Goal: Task Accomplishment & Management: Manage account settings

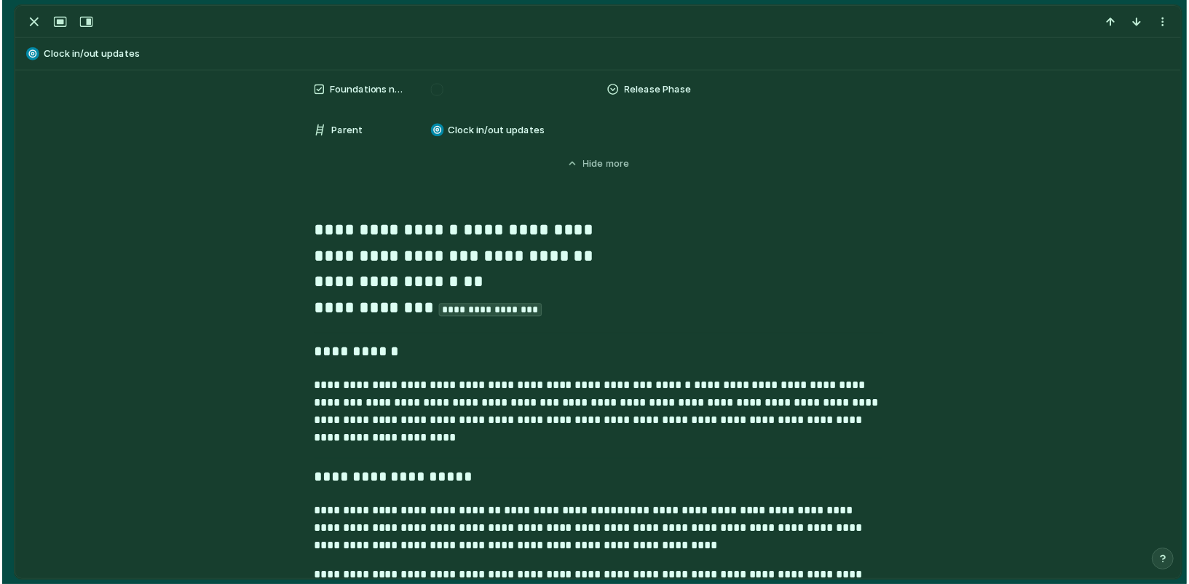
scroll to position [1159, 0]
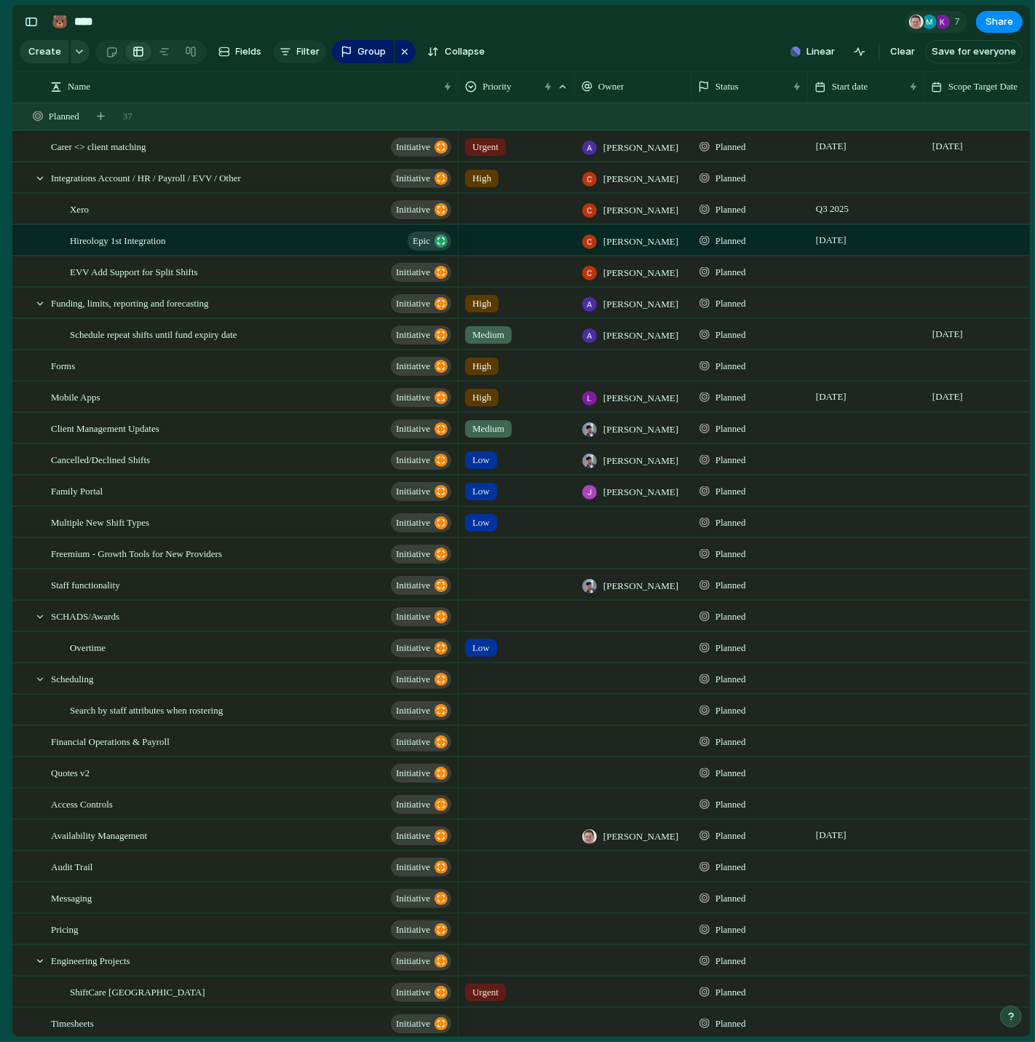
click at [300, 51] on span "Filter" at bounding box center [308, 51] width 23 height 15
type input "***"
click at [338, 105] on span "Owner" at bounding box center [341, 102] width 31 height 15
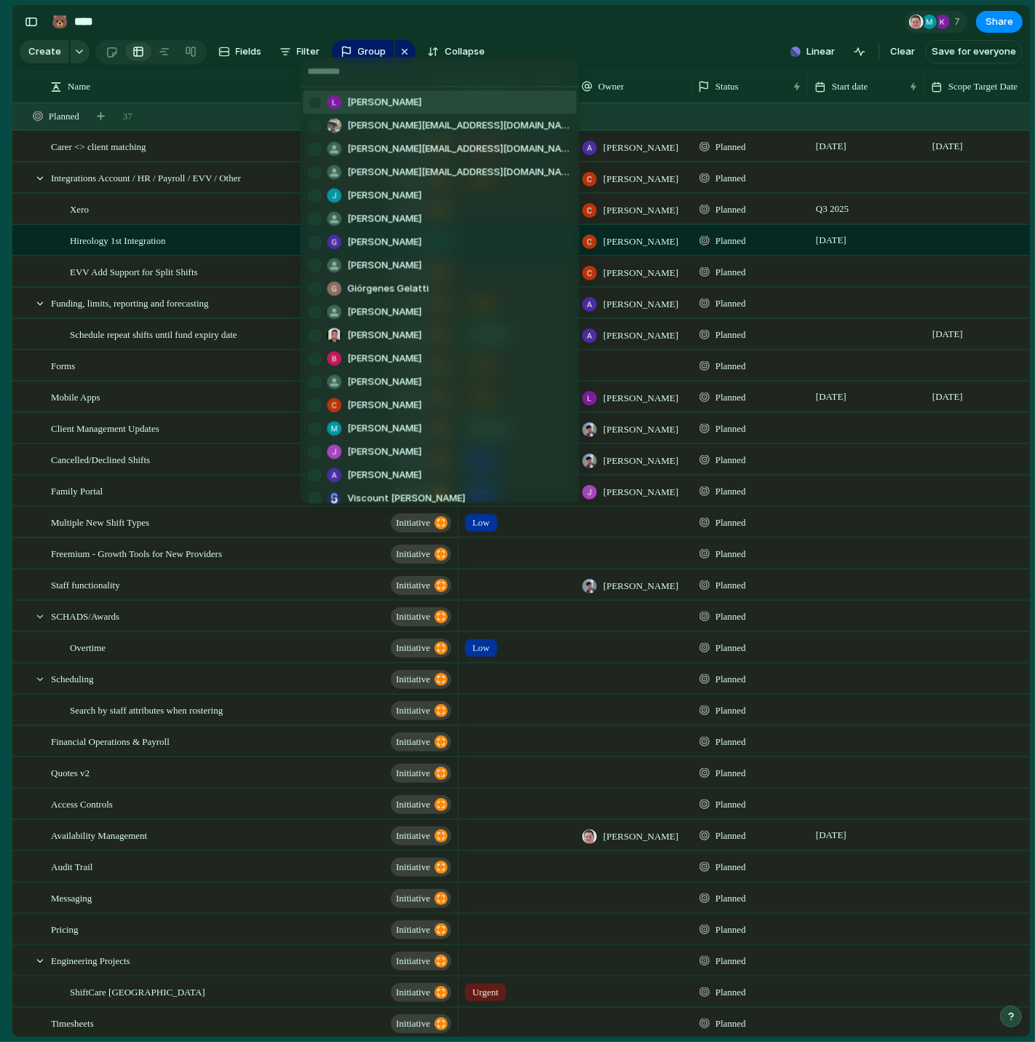
click at [345, 106] on div "[PERSON_NAME]" at bounding box center [365, 102] width 113 height 15
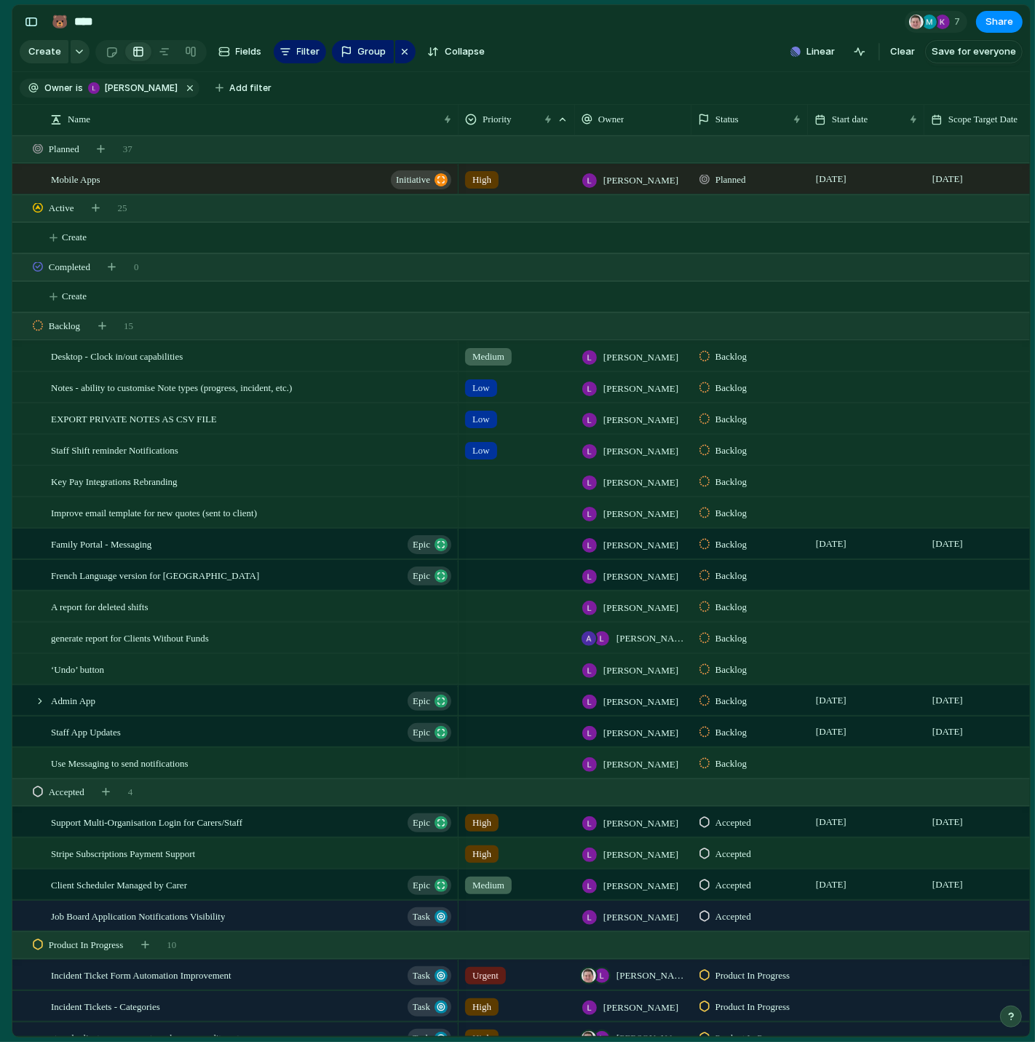
click at [653, 60] on section "Create Fields Filter Group Zoom Collapse Linear Clear Save for everyone" at bounding box center [521, 54] width 1018 height 35
click at [181, 85] on button "button" at bounding box center [190, 88] width 19 height 19
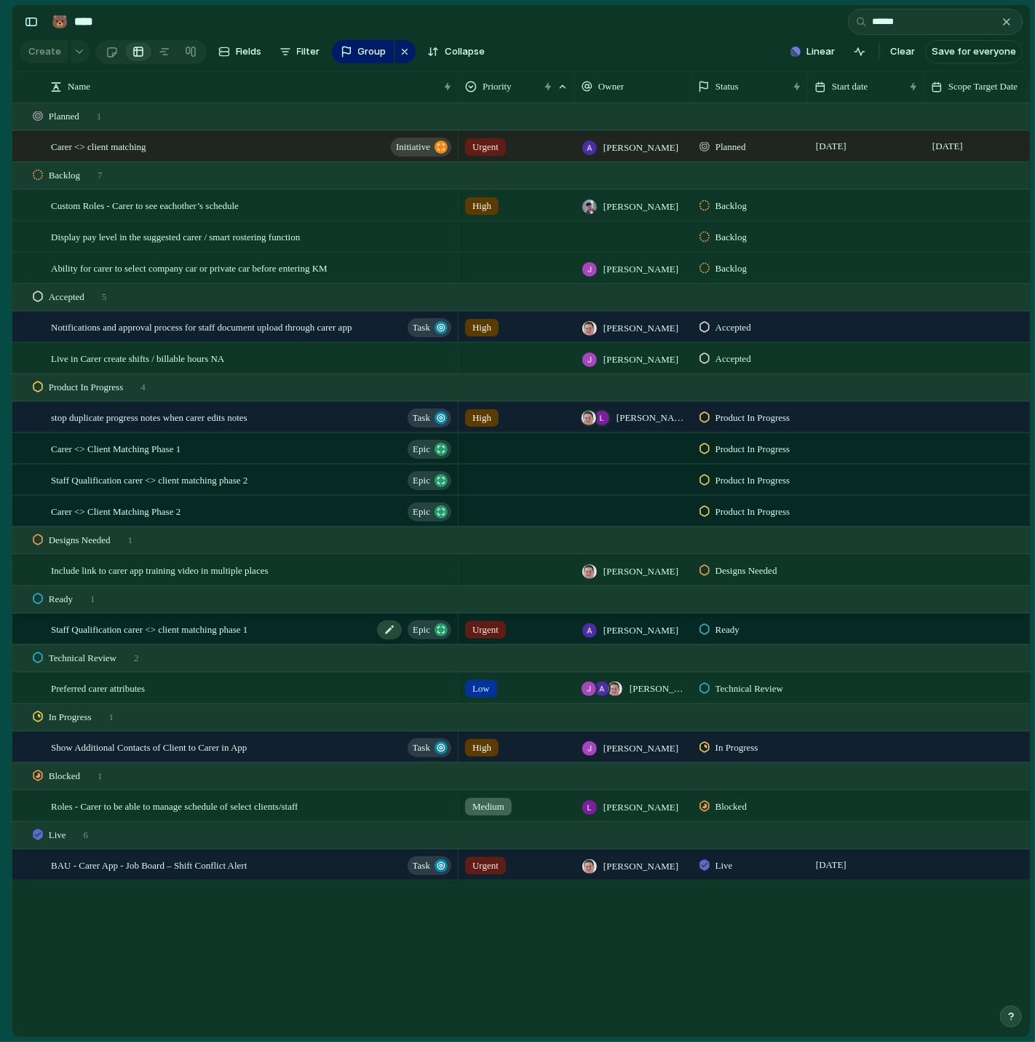
type input "*****"
click at [145, 633] on span "Staff Qualification carer <> client matching phase 1" at bounding box center [149, 628] width 197 height 17
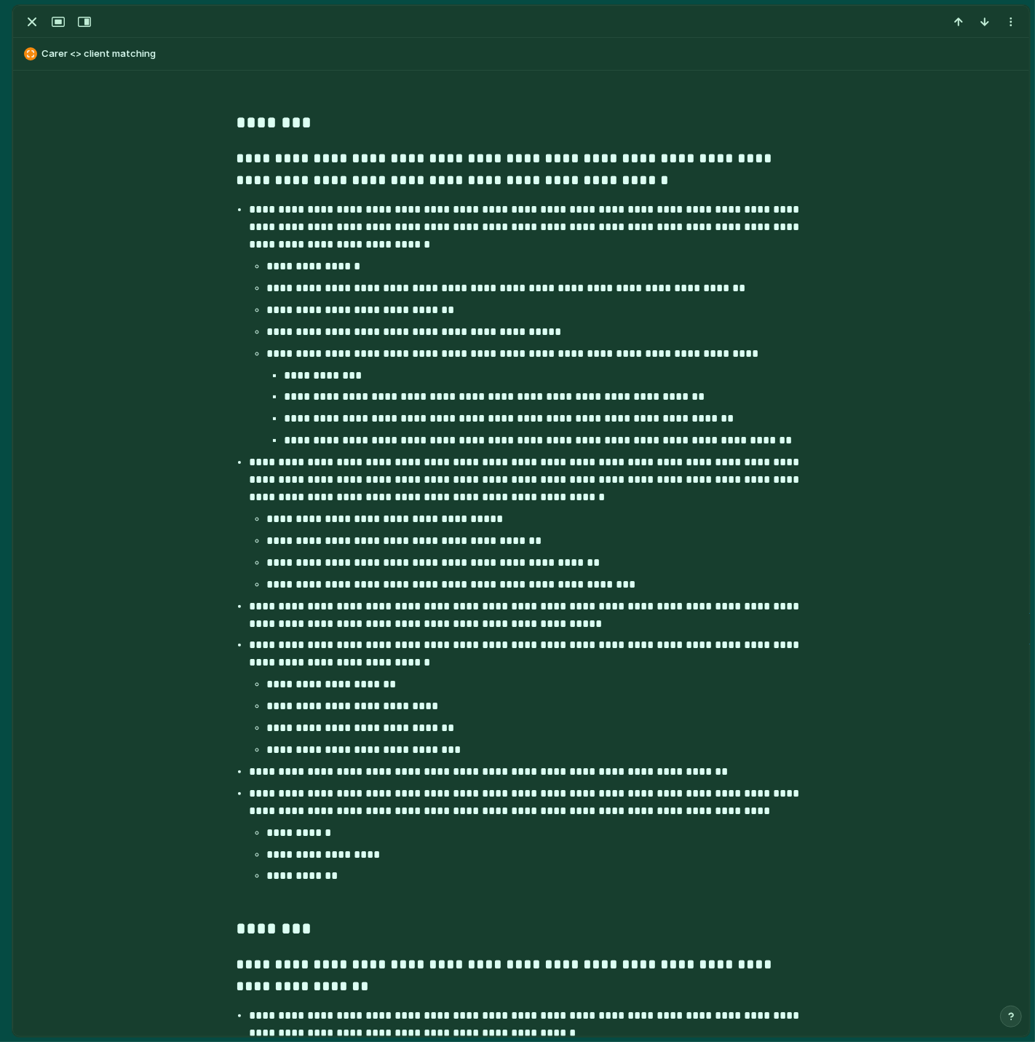
scroll to position [7091, 0]
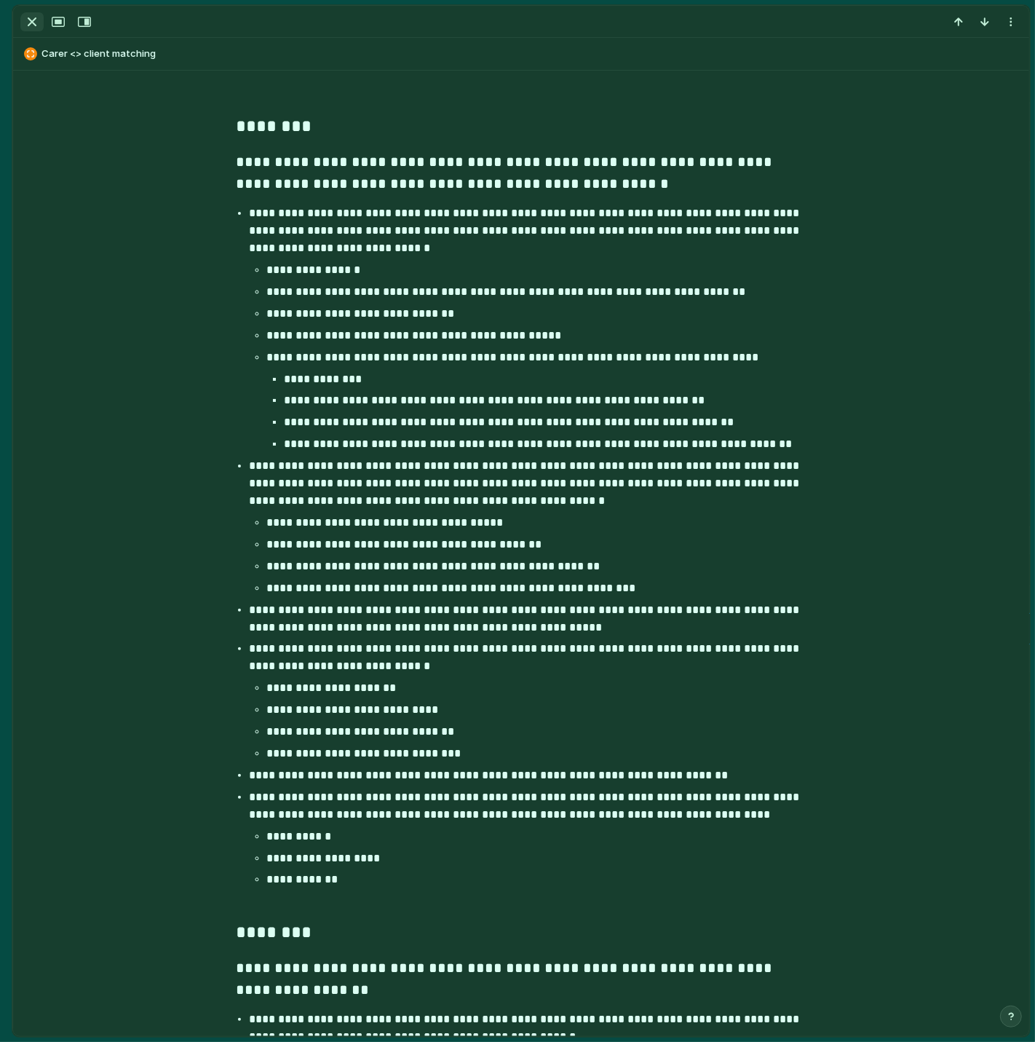
click at [29, 23] on div "button" at bounding box center [31, 21] width 17 height 17
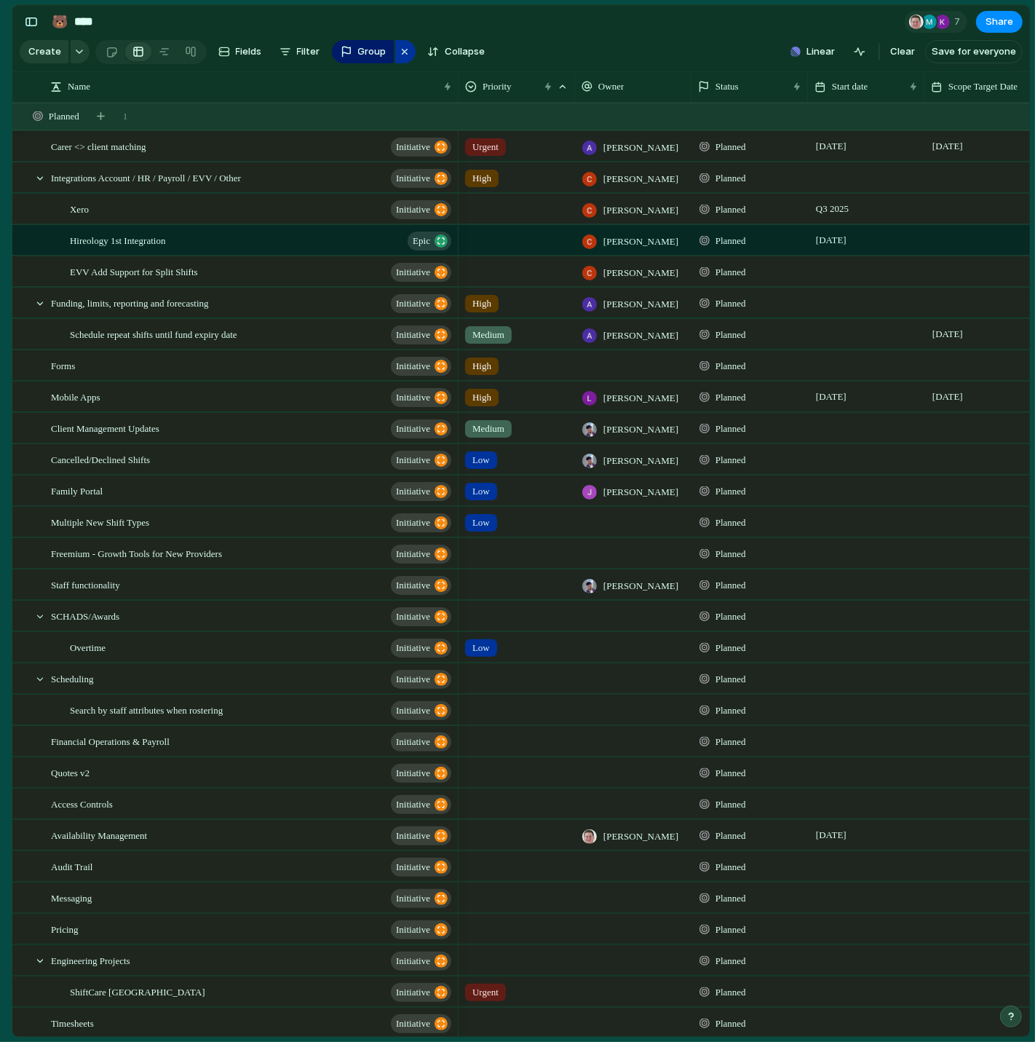
click at [404, 51] on div "button" at bounding box center [405, 51] width 12 height 17
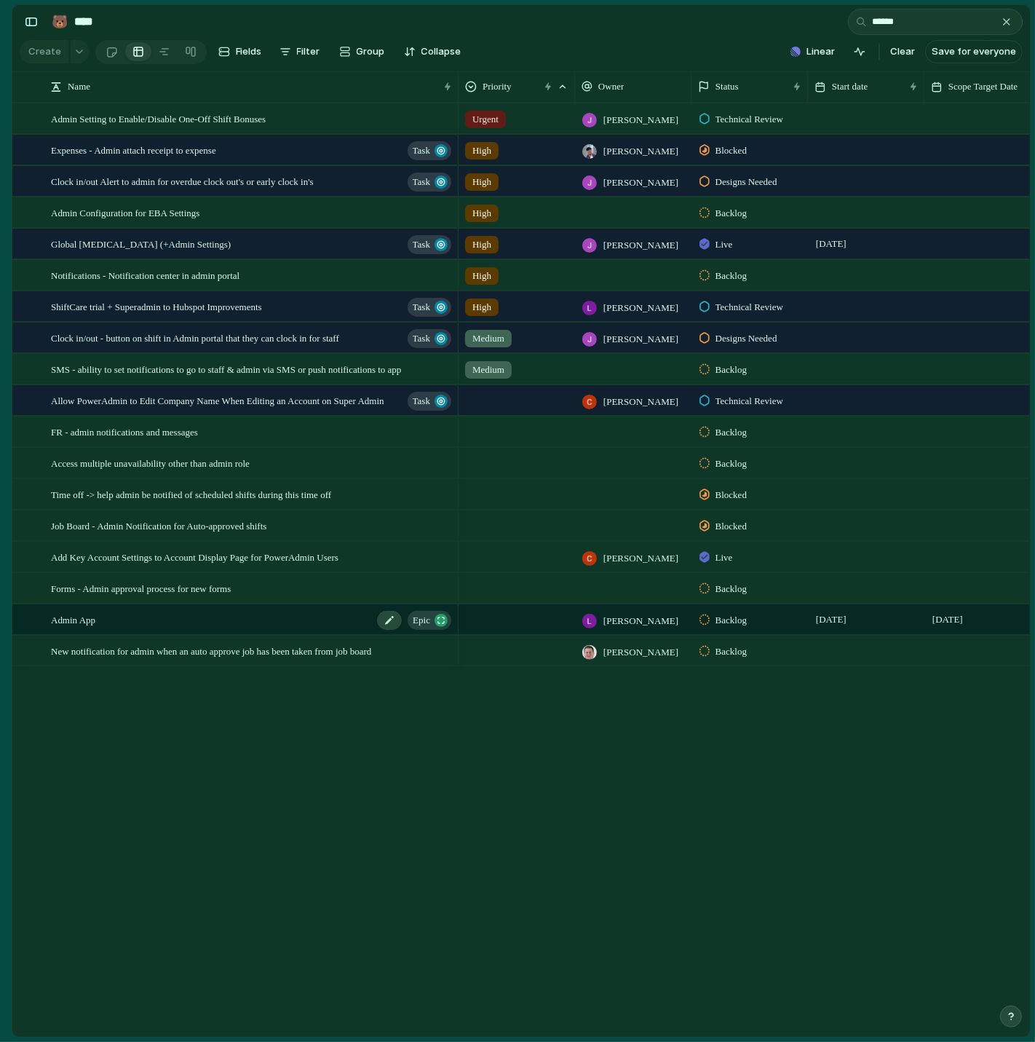
type input "*****"
click at [159, 617] on div "Admin App Epic" at bounding box center [252, 620] width 403 height 30
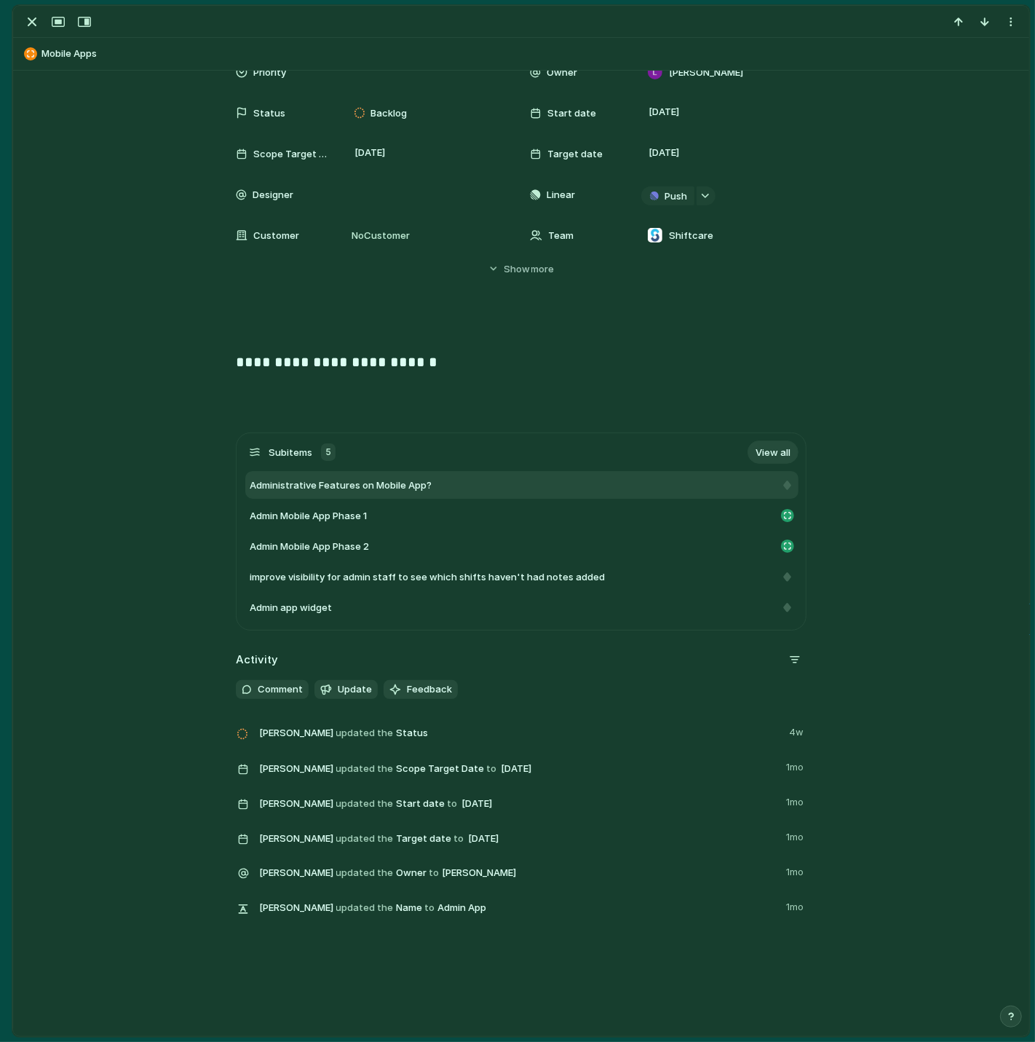
scroll to position [98, 0]
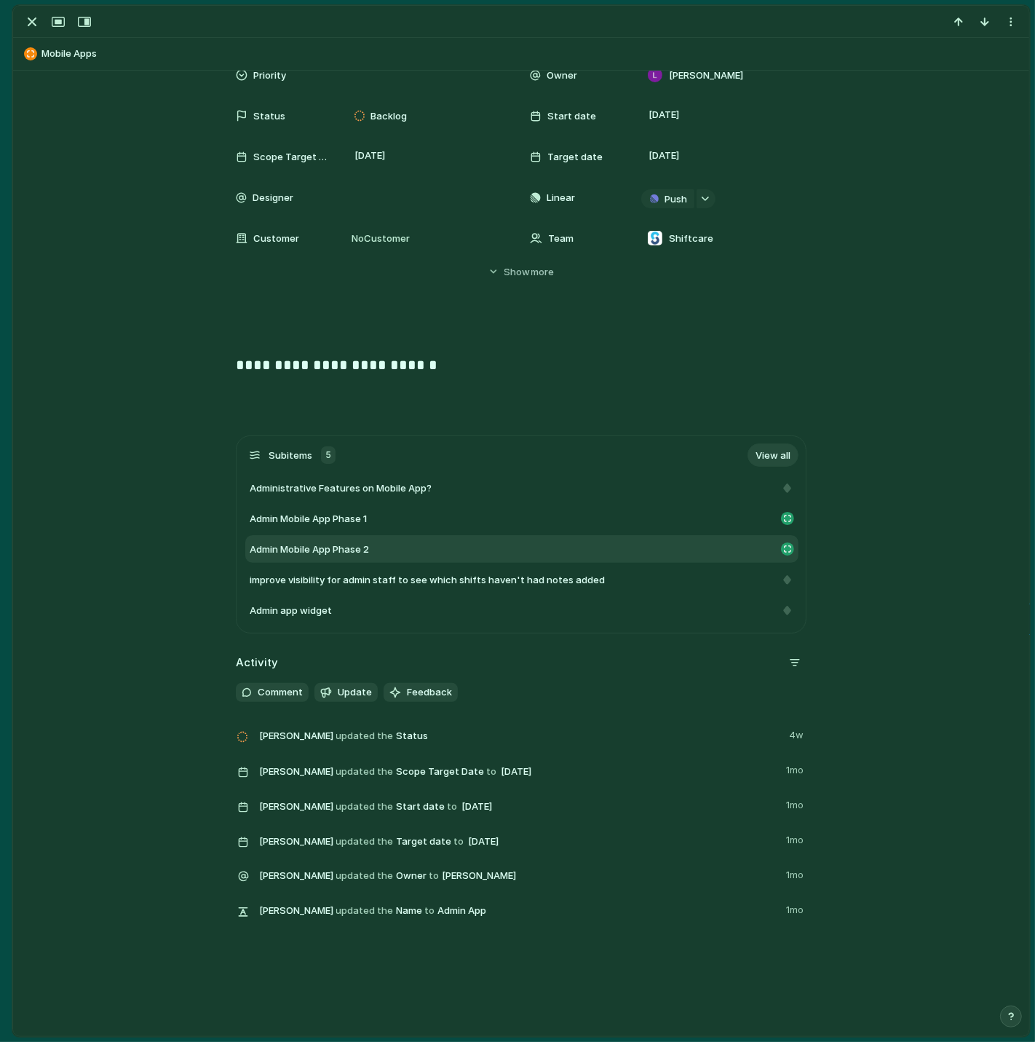
click at [345, 544] on span "Admin Mobile App Phase 2" at bounding box center [309, 549] width 119 height 15
type textarea "**********"
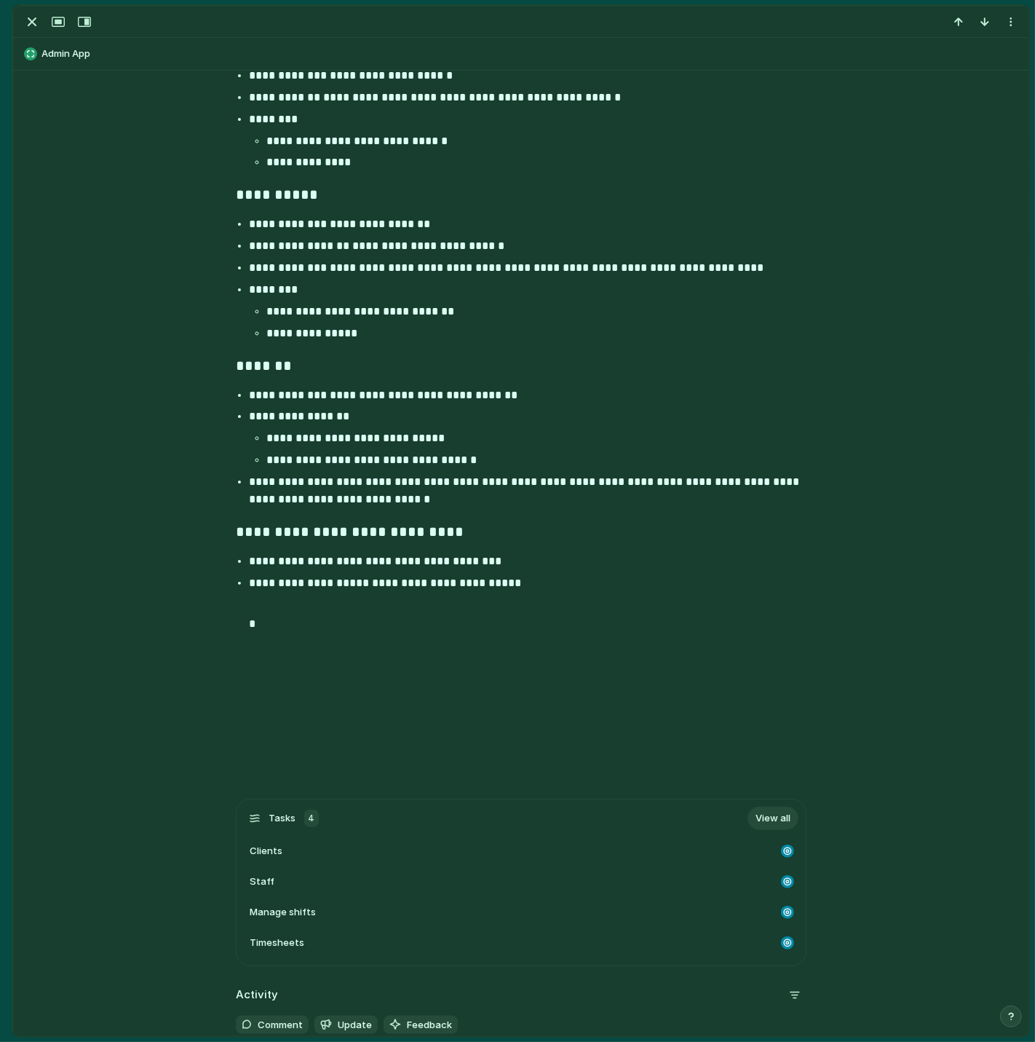
scroll to position [847, 0]
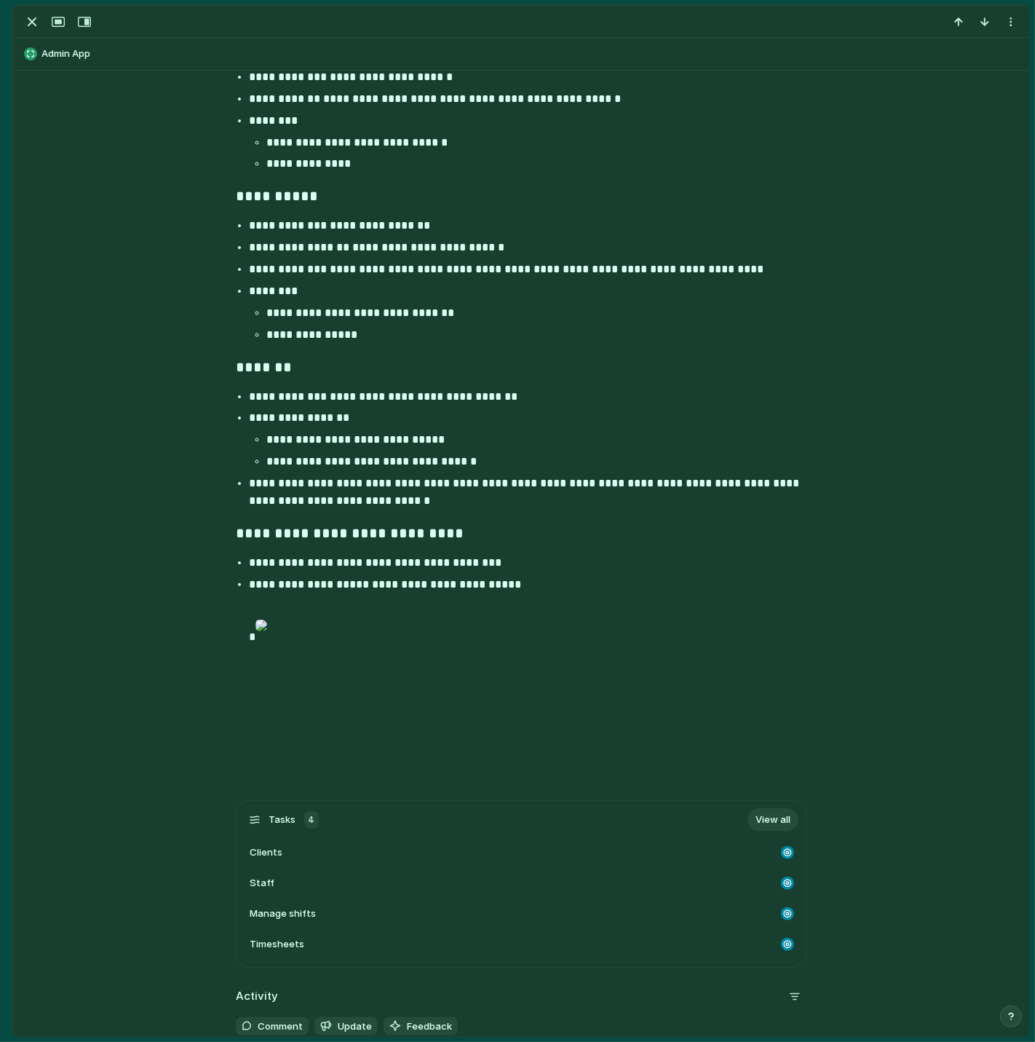
click at [267, 640] on div at bounding box center [262, 625] width 12 height 29
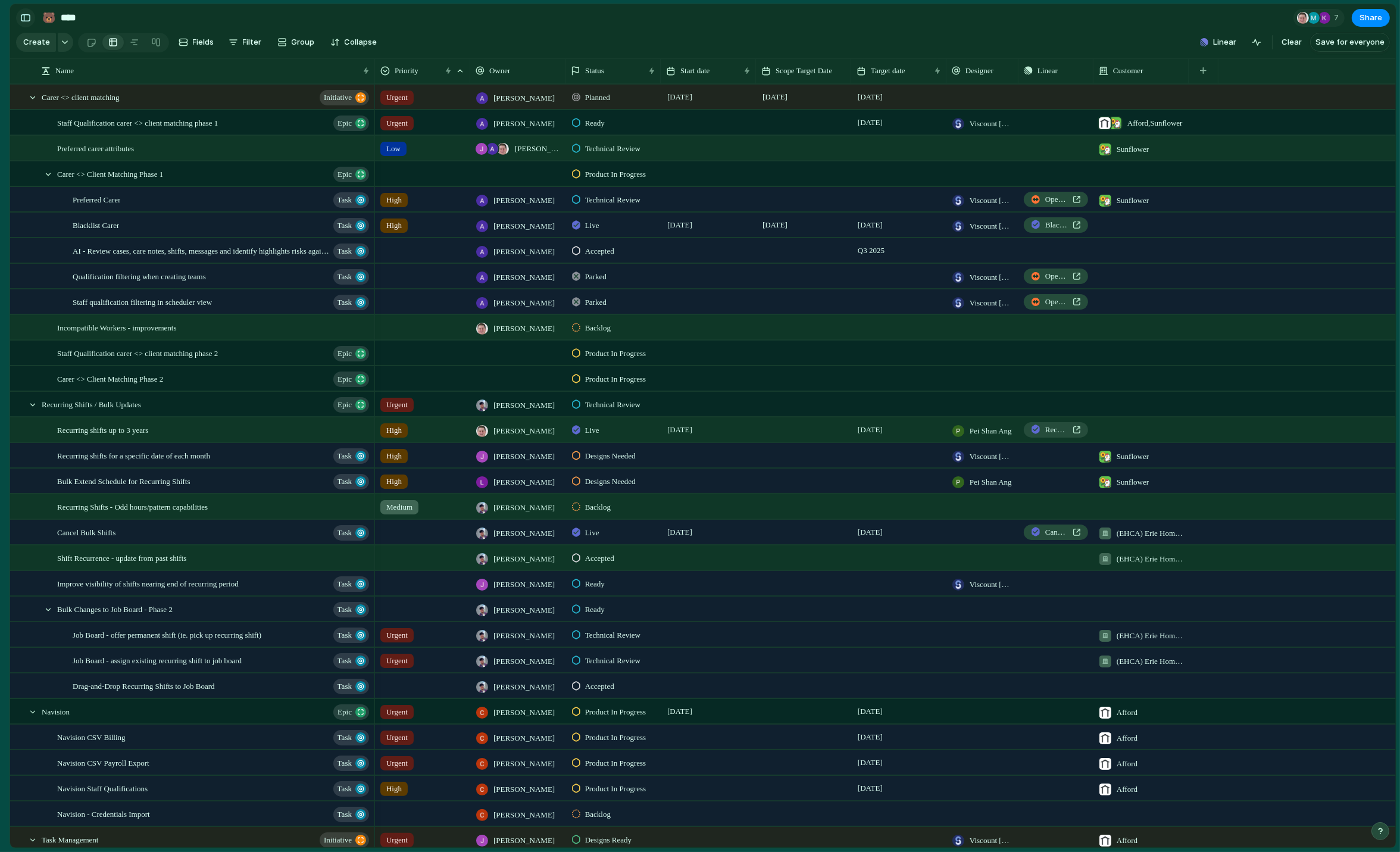
click at [26, 18] on div "button" at bounding box center [25, 18] width 11 height 8
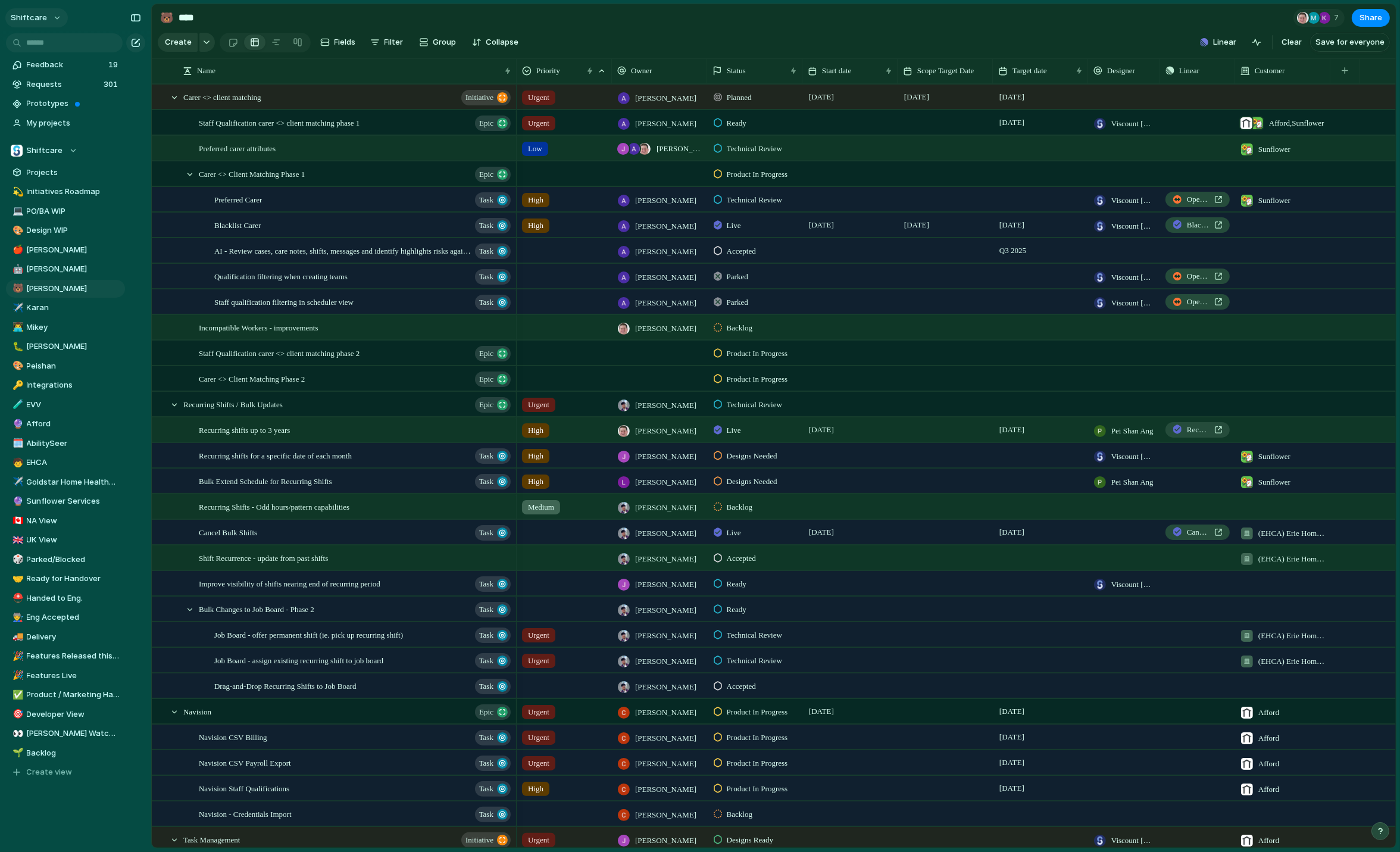
click at [47, 21] on button "shiftcare" at bounding box center [37, 17] width 62 height 19
click at [45, 49] on span "Settings" at bounding box center [43, 44] width 33 height 12
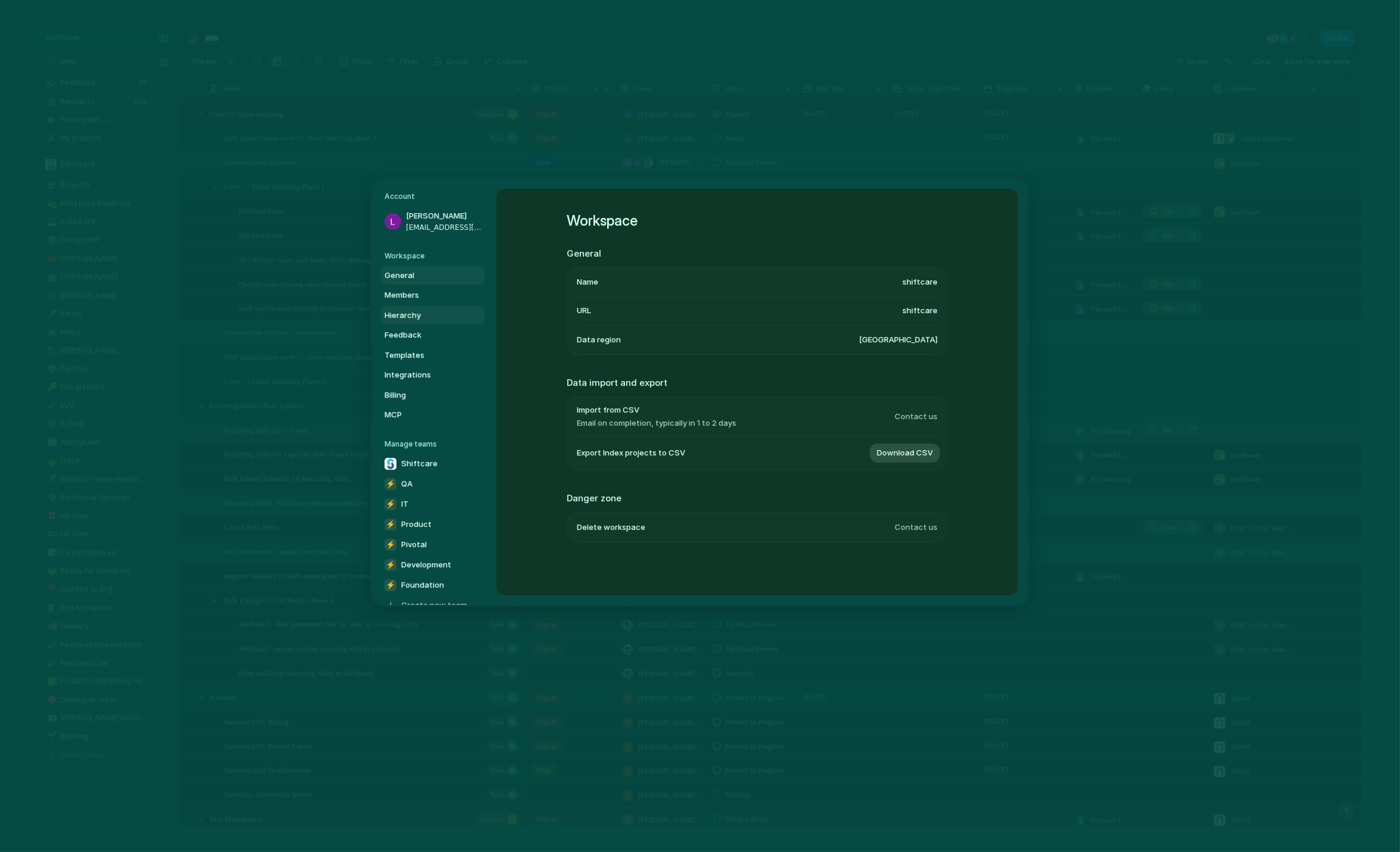
click at [410, 322] on link "Hierarchy" at bounding box center [433, 314] width 104 height 19
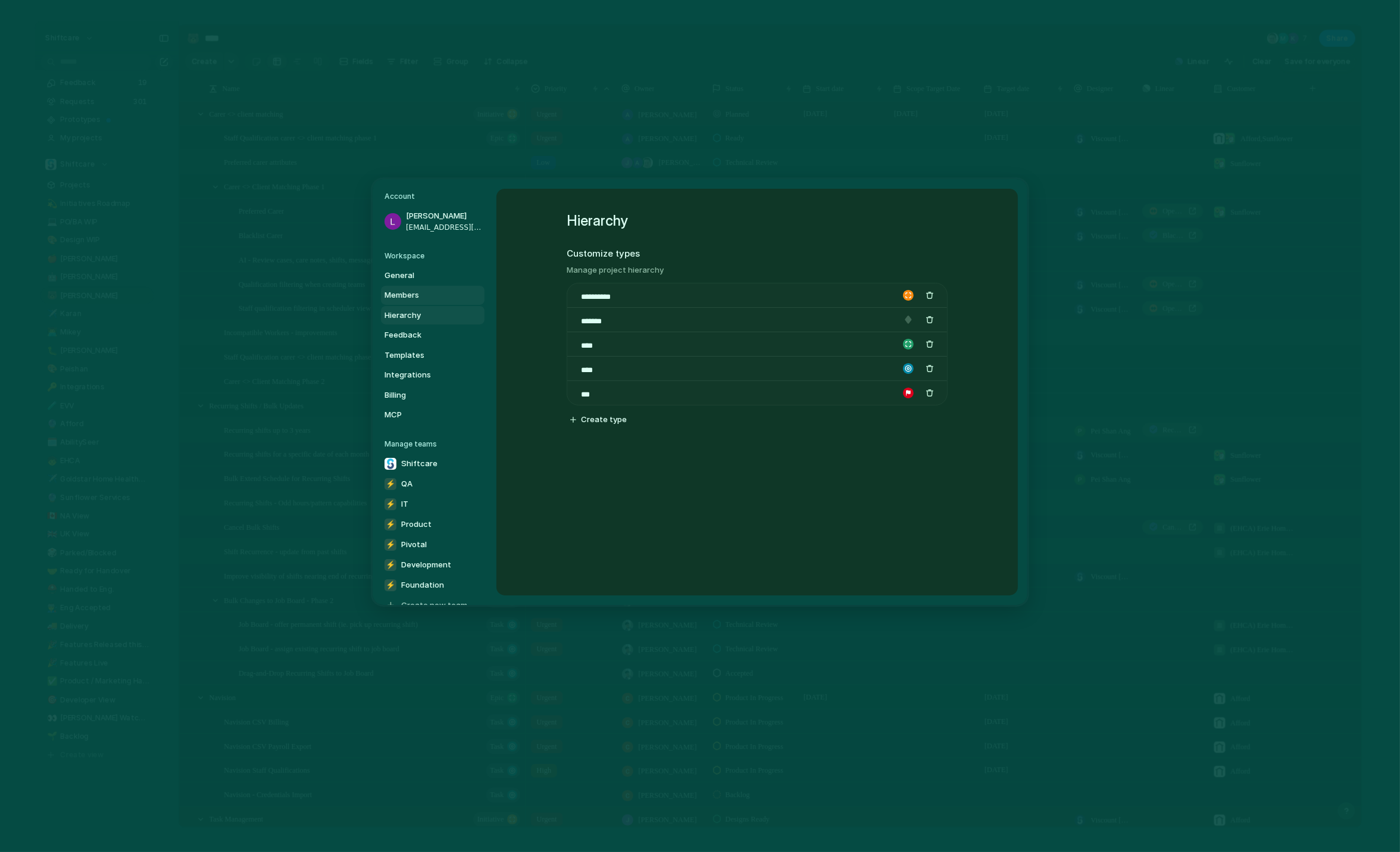
click at [429, 298] on span "Members" at bounding box center [422, 295] width 76 height 12
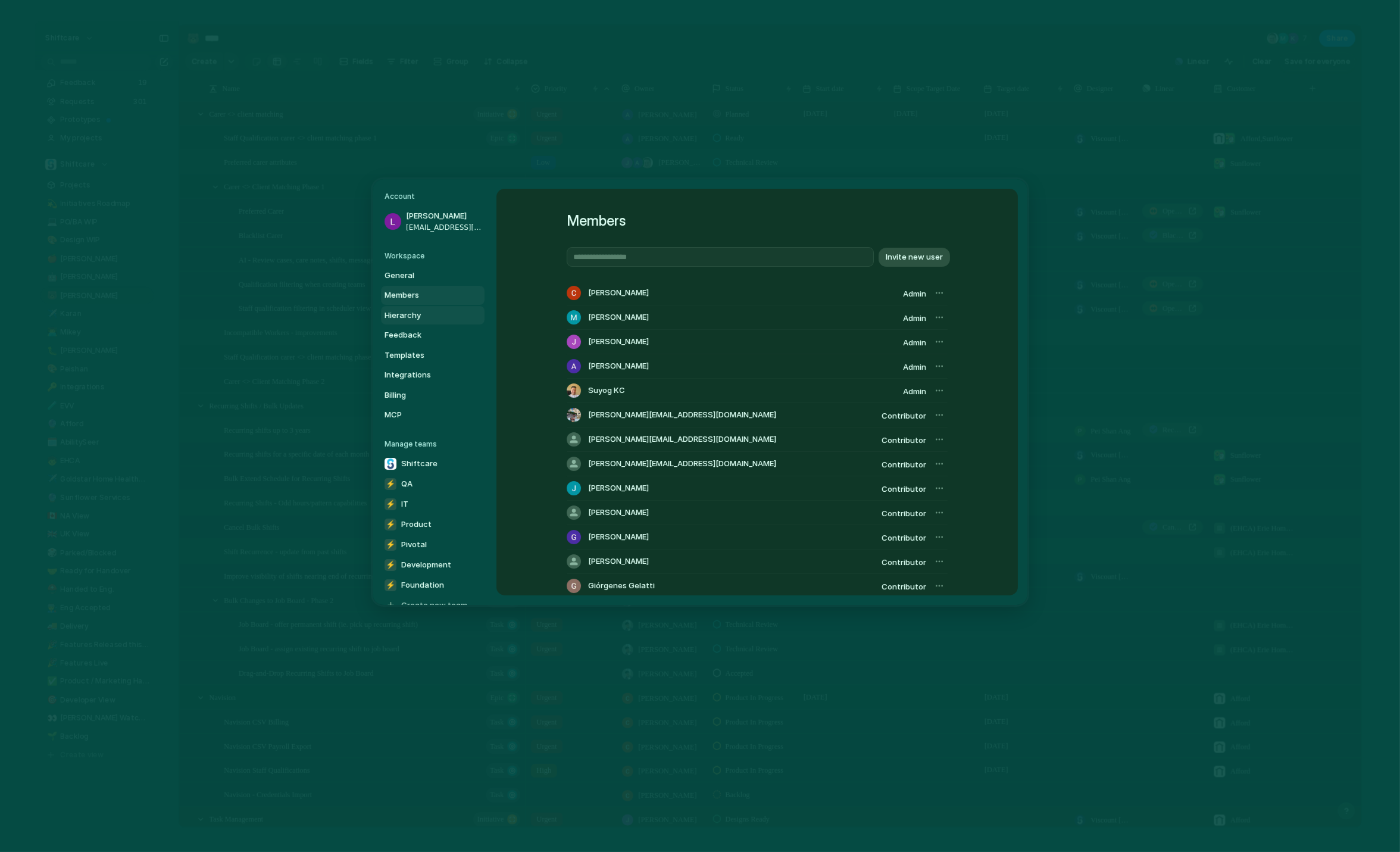
click at [429, 319] on span "Hierarchy" at bounding box center [422, 315] width 76 height 12
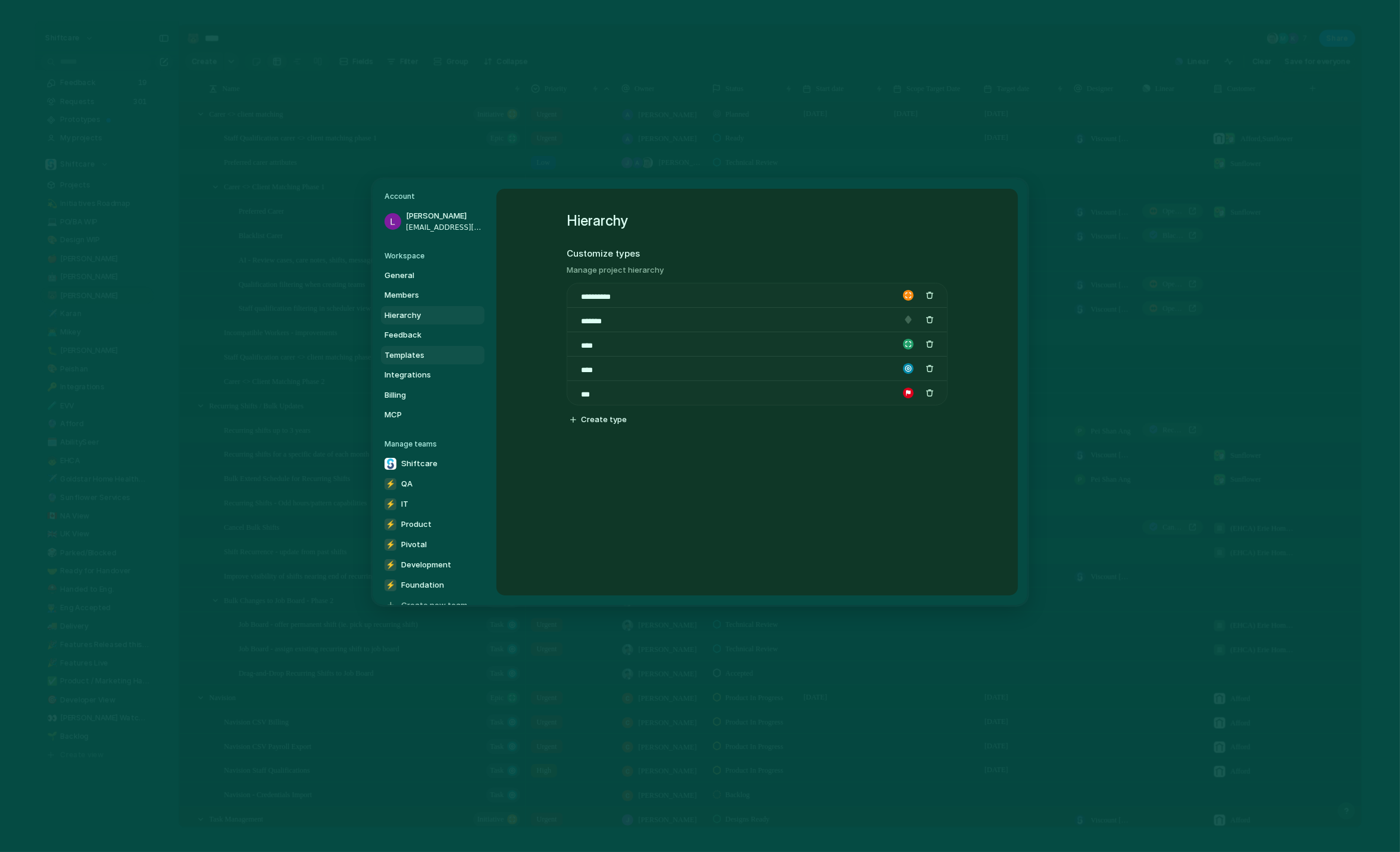
click at [430, 346] on link "Templates" at bounding box center [433, 354] width 104 height 19
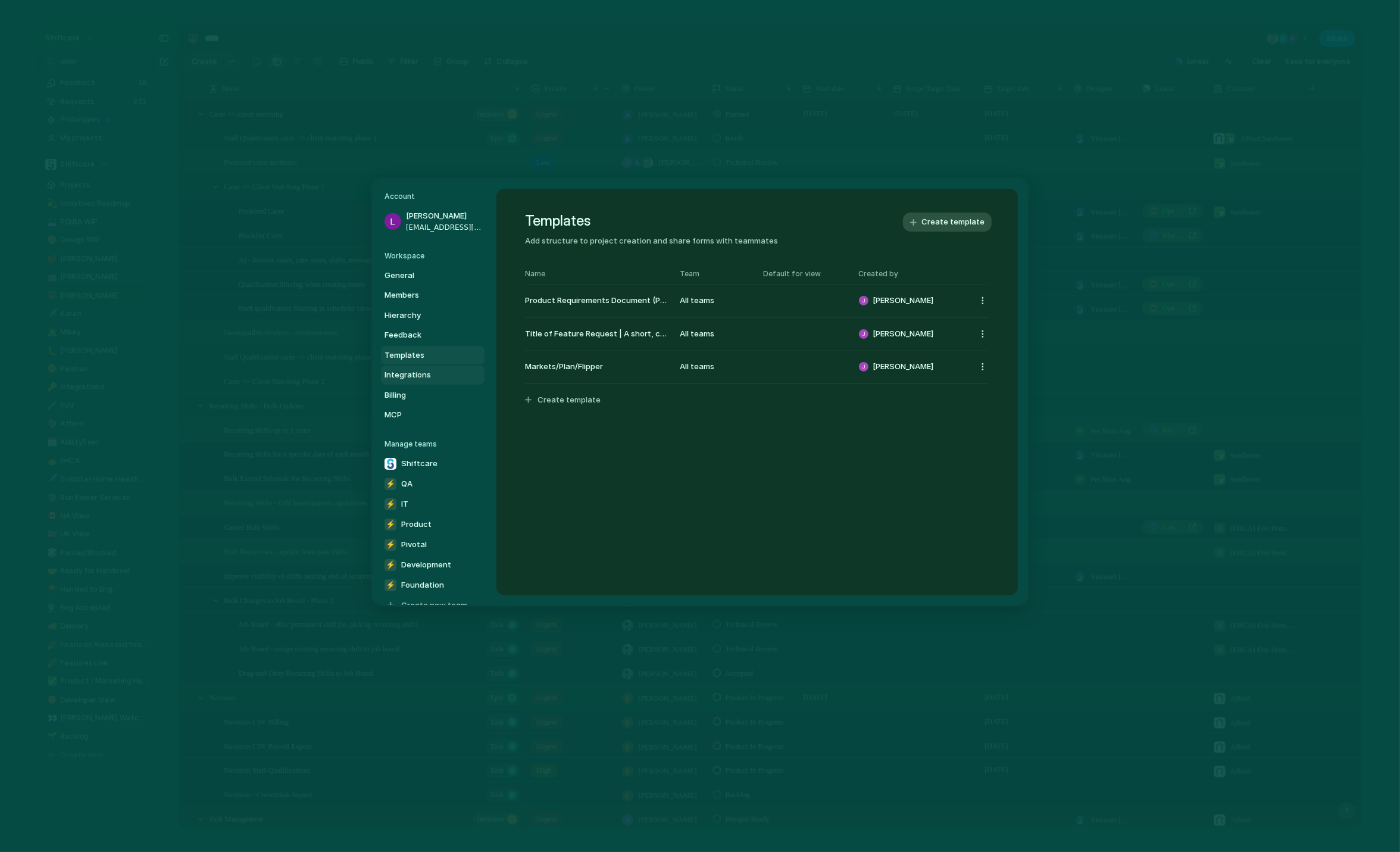
click at [434, 370] on span "Integrations" at bounding box center [422, 374] width 76 height 12
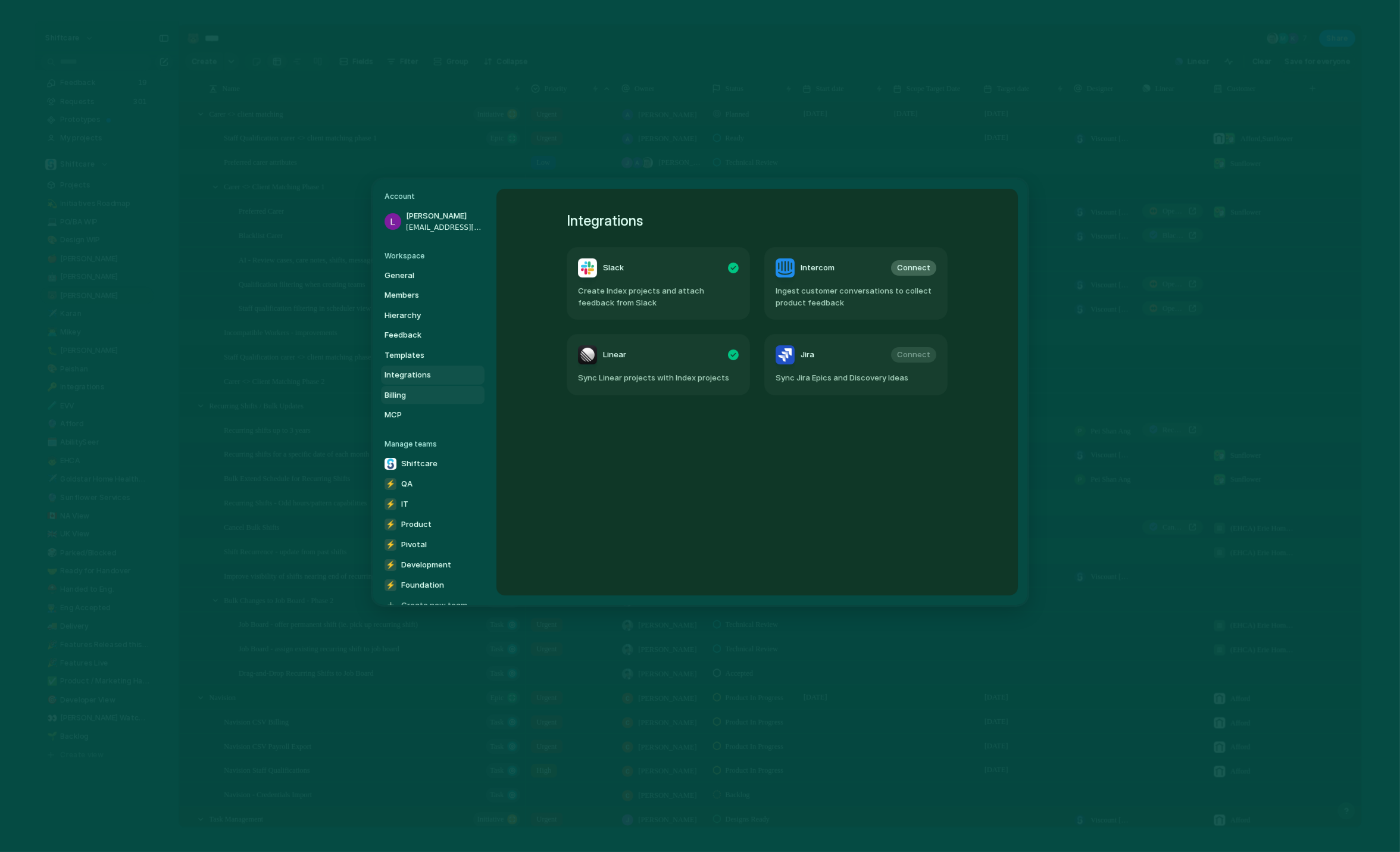
click at [432, 389] on span "Billing" at bounding box center [422, 394] width 76 height 12
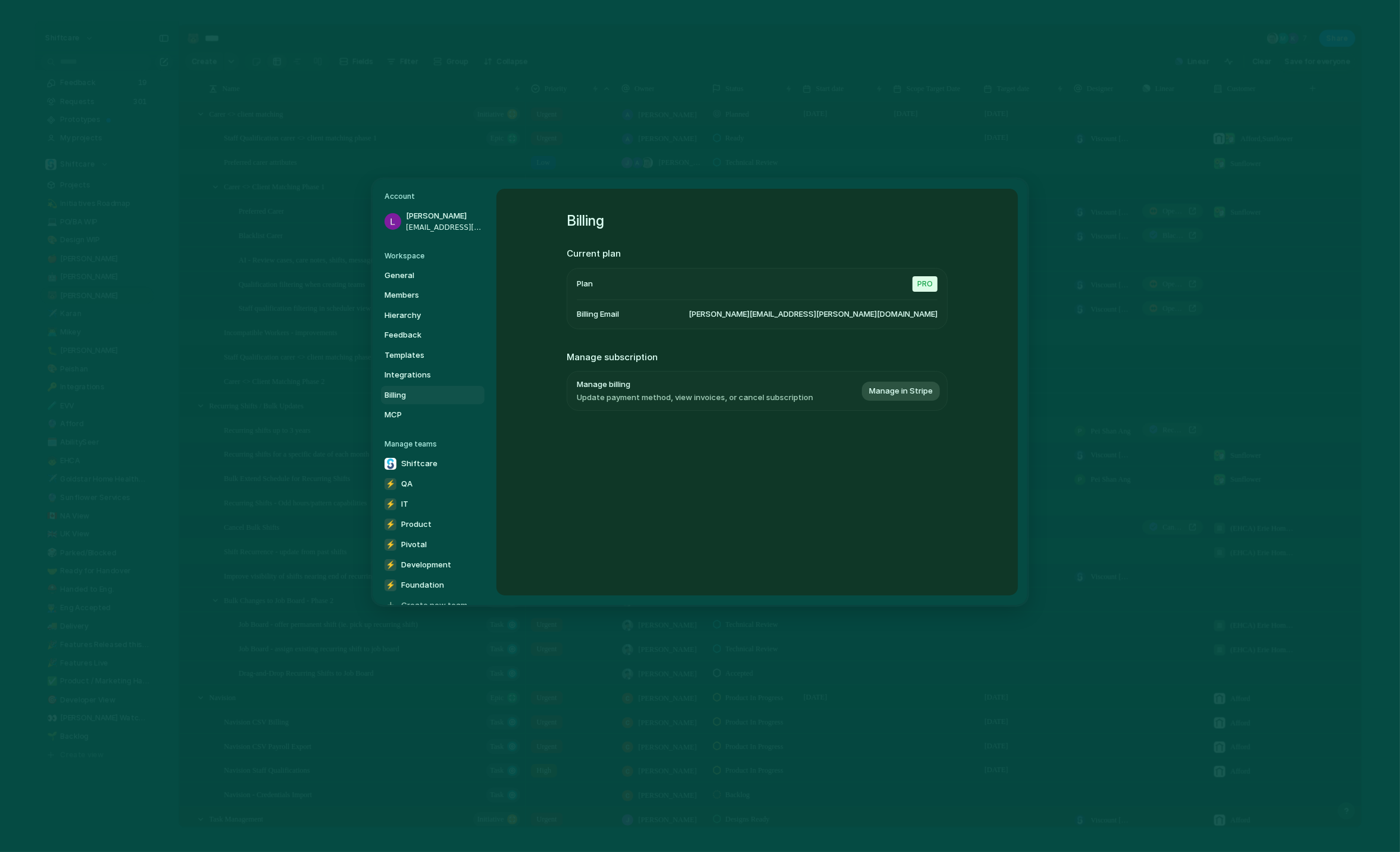
click at [434, 402] on link "Billing" at bounding box center [433, 394] width 104 height 19
click at [434, 410] on span "MCP" at bounding box center [422, 415] width 76 height 12
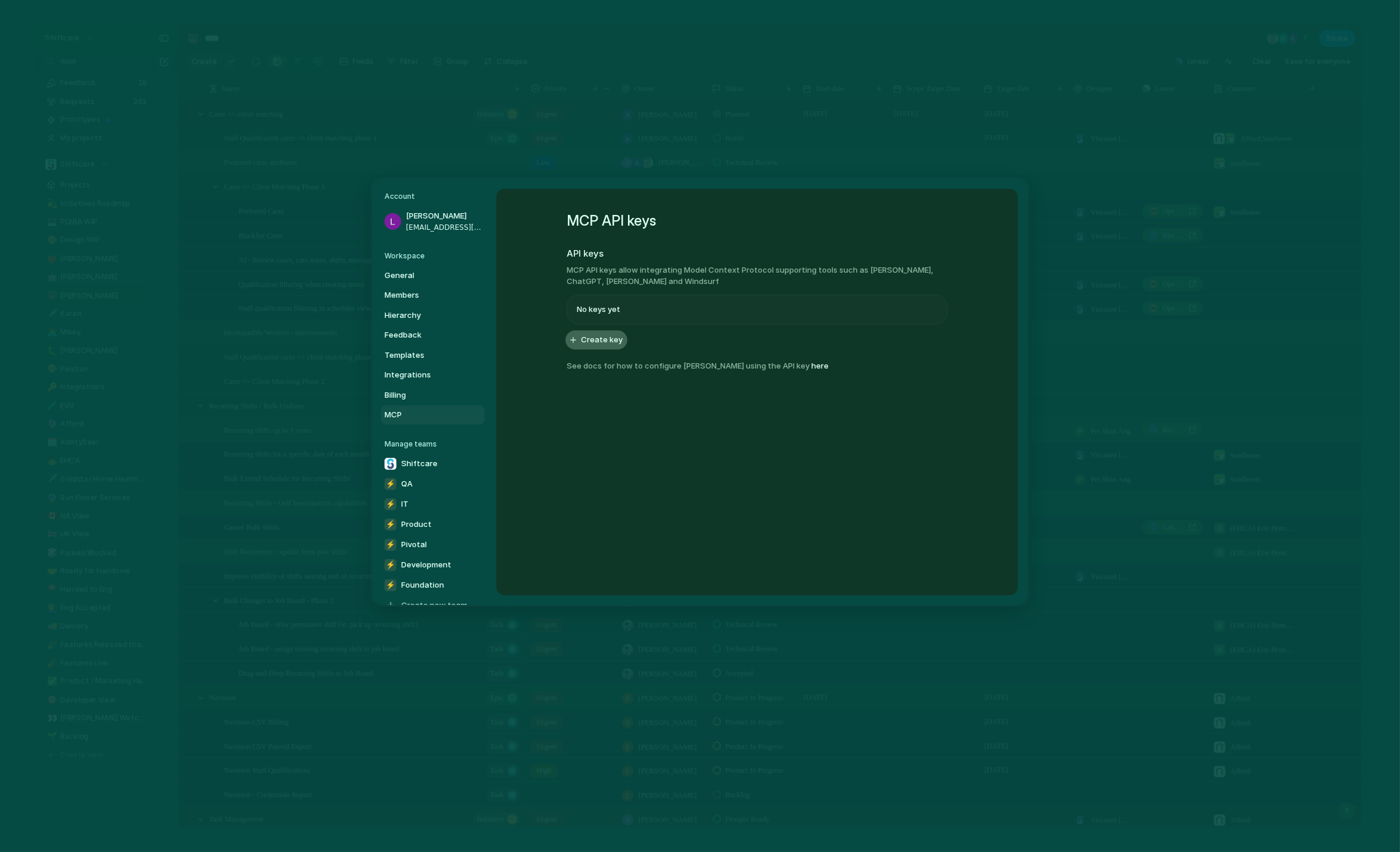
click at [584, 340] on span "Create key" at bounding box center [601, 339] width 42 height 12
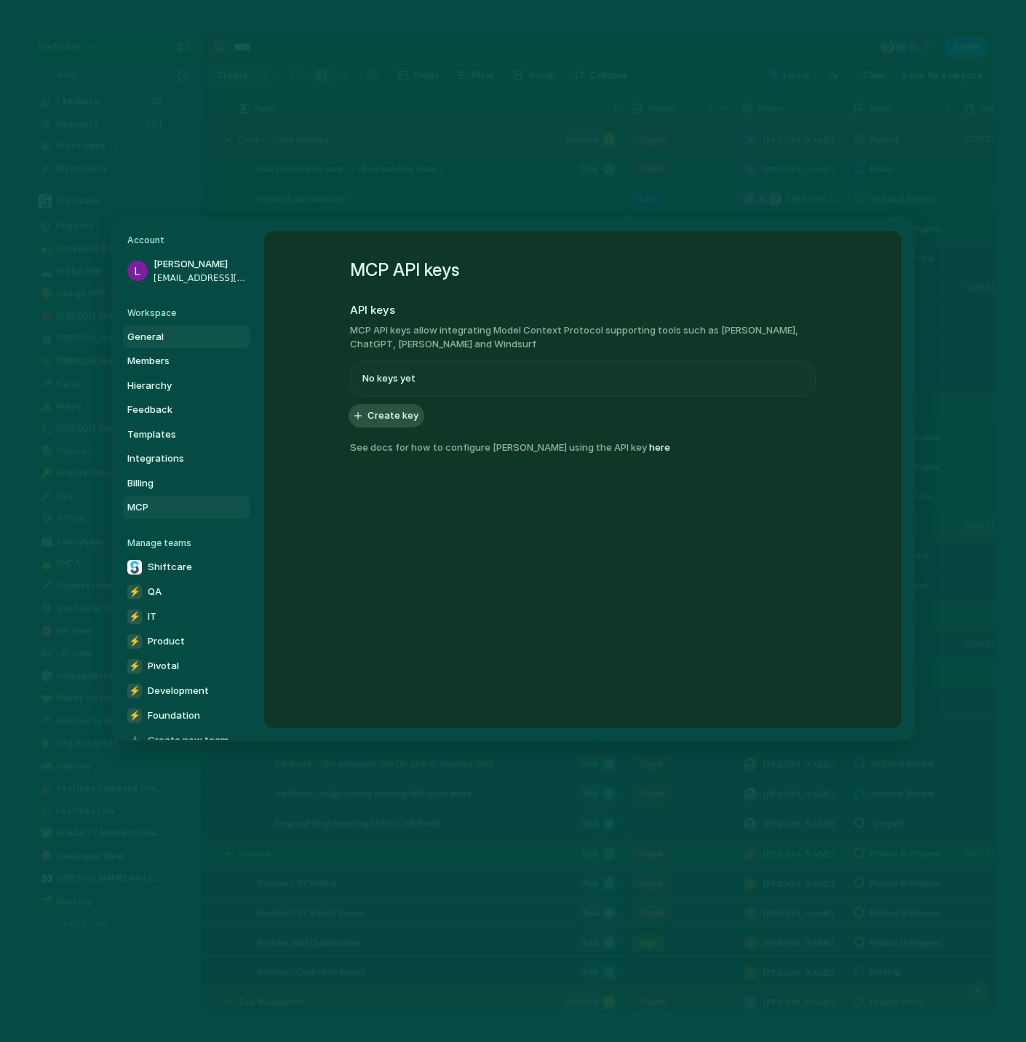
click at [169, 339] on span "General" at bounding box center [173, 336] width 93 height 15
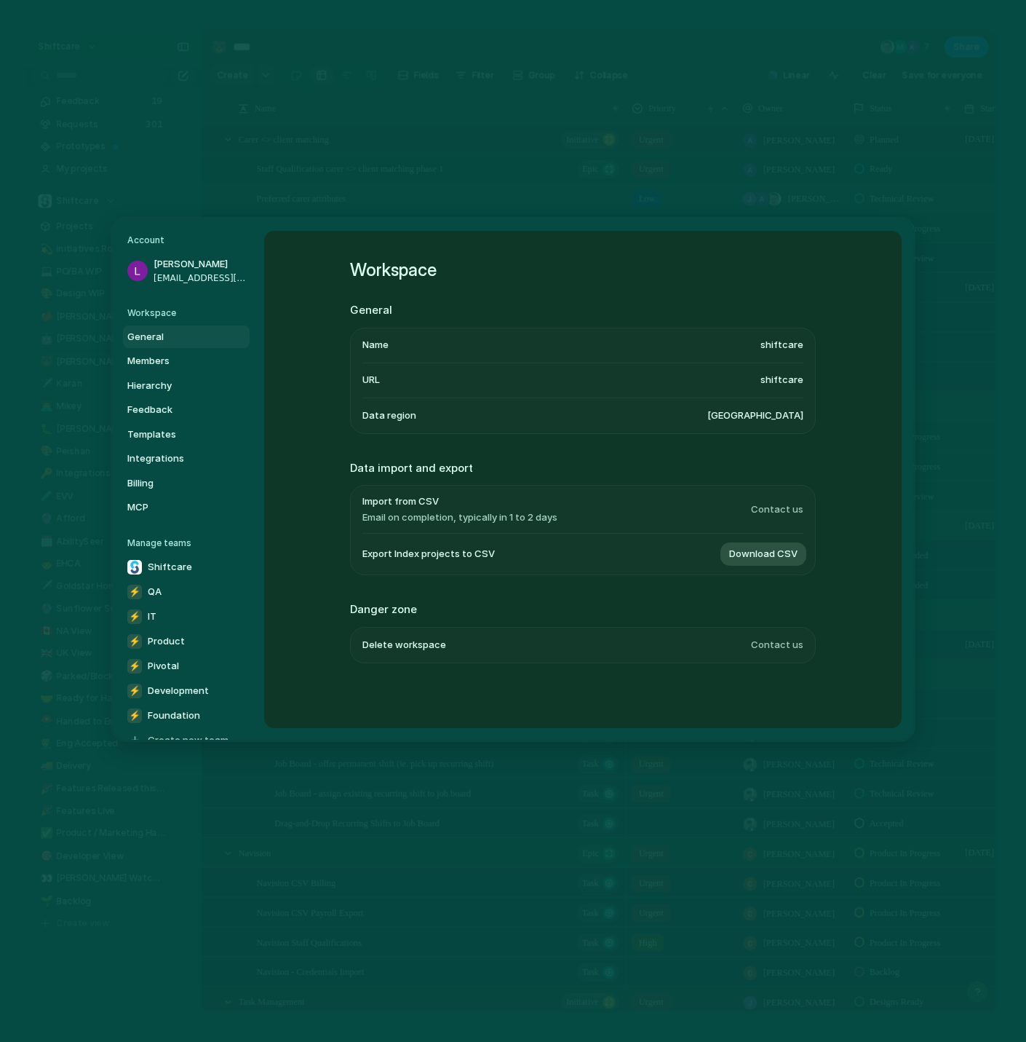
scroll to position [1, 0]
click at [161, 363] on span "Members" at bounding box center [173, 361] width 93 height 15
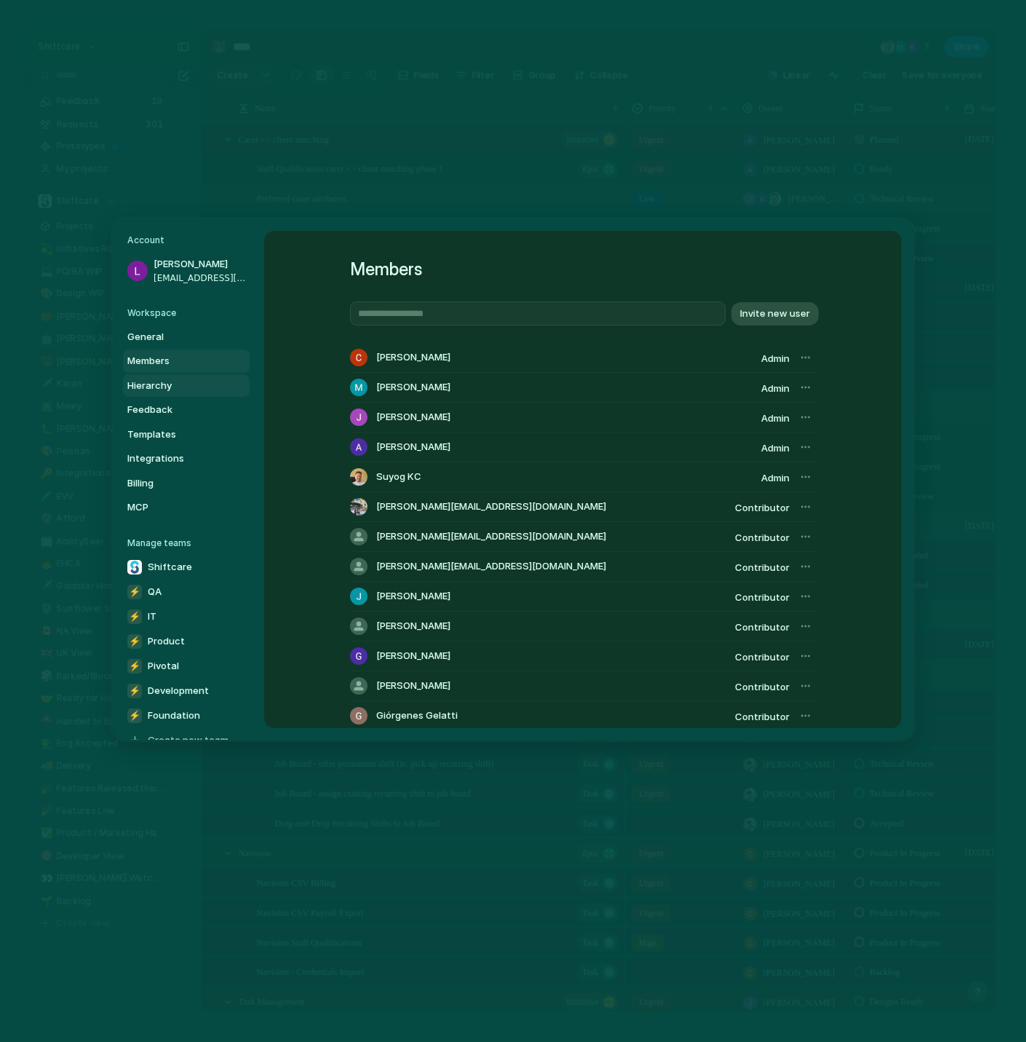
click at [171, 393] on link "Hierarchy" at bounding box center [186, 384] width 127 height 23
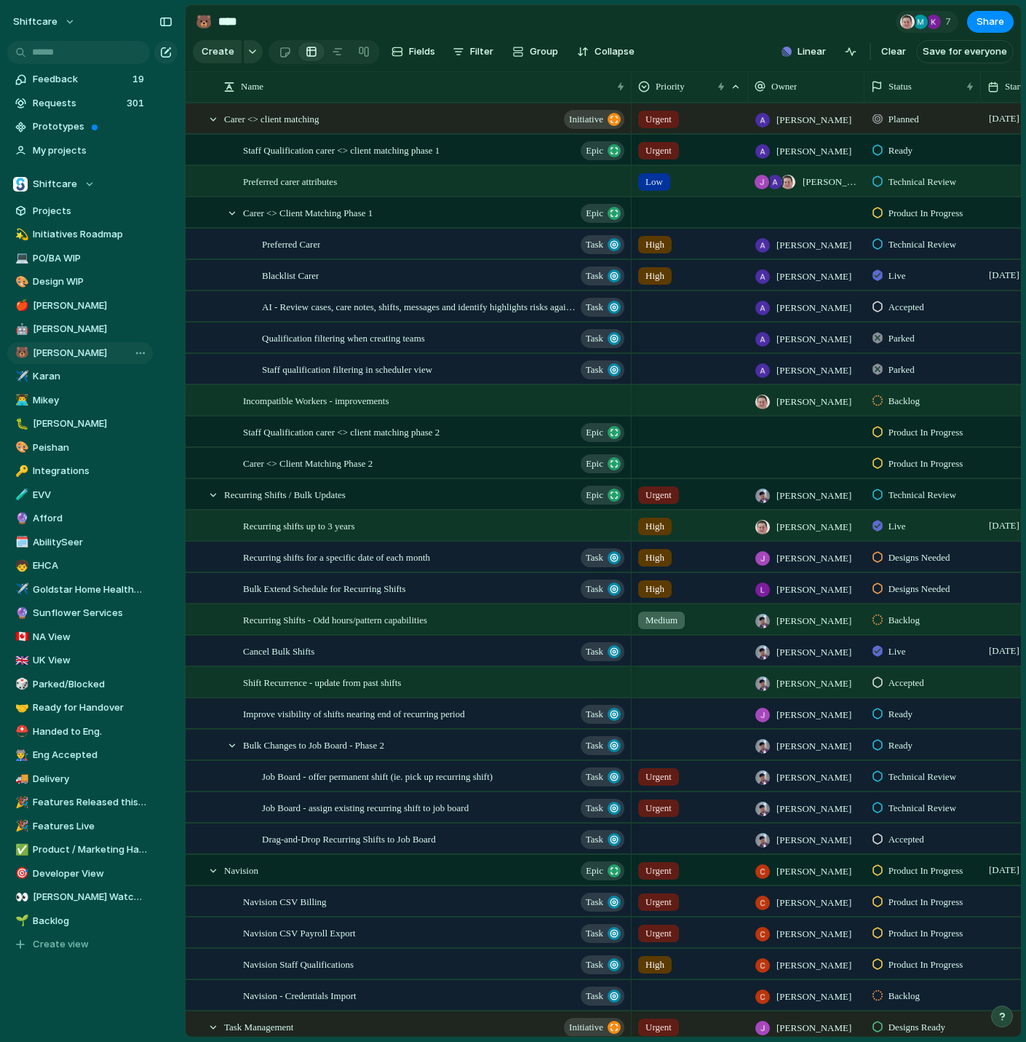
click at [76, 357] on span "[PERSON_NAME]" at bounding box center [90, 353] width 115 height 15
click at [470, 49] on span "Filter" at bounding box center [481, 51] width 23 height 15
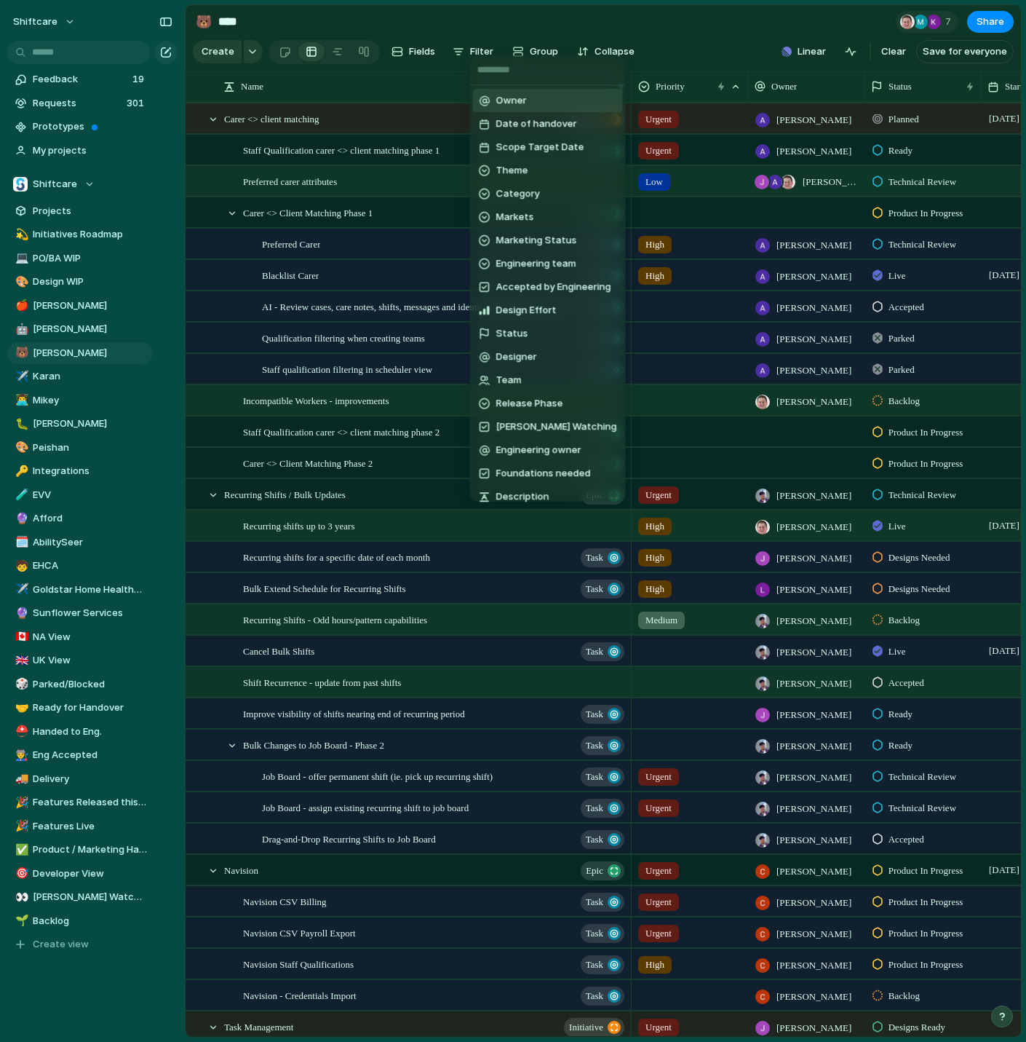
click at [506, 94] on span "Owner" at bounding box center [511, 100] width 31 height 15
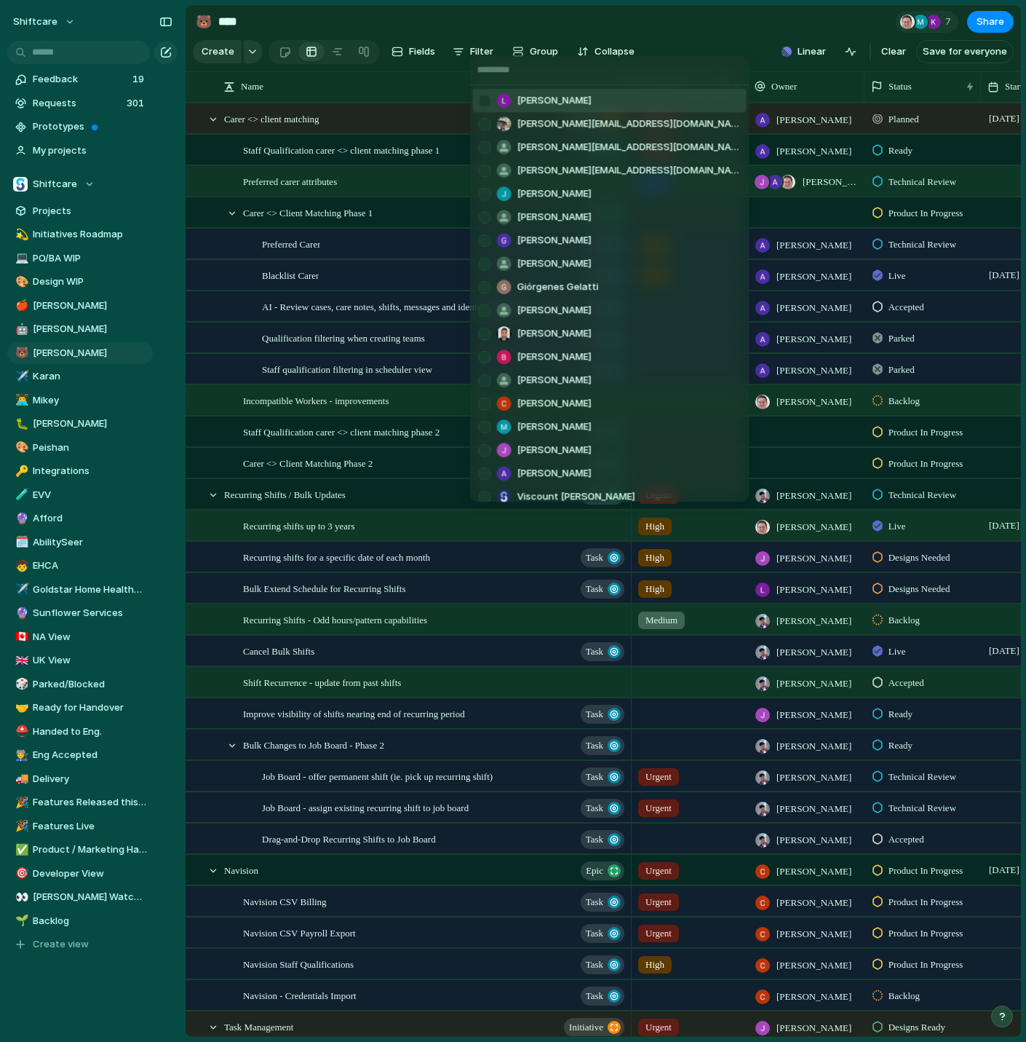
click at [610, 98] on li "[PERSON_NAME]" at bounding box center [610, 100] width 274 height 23
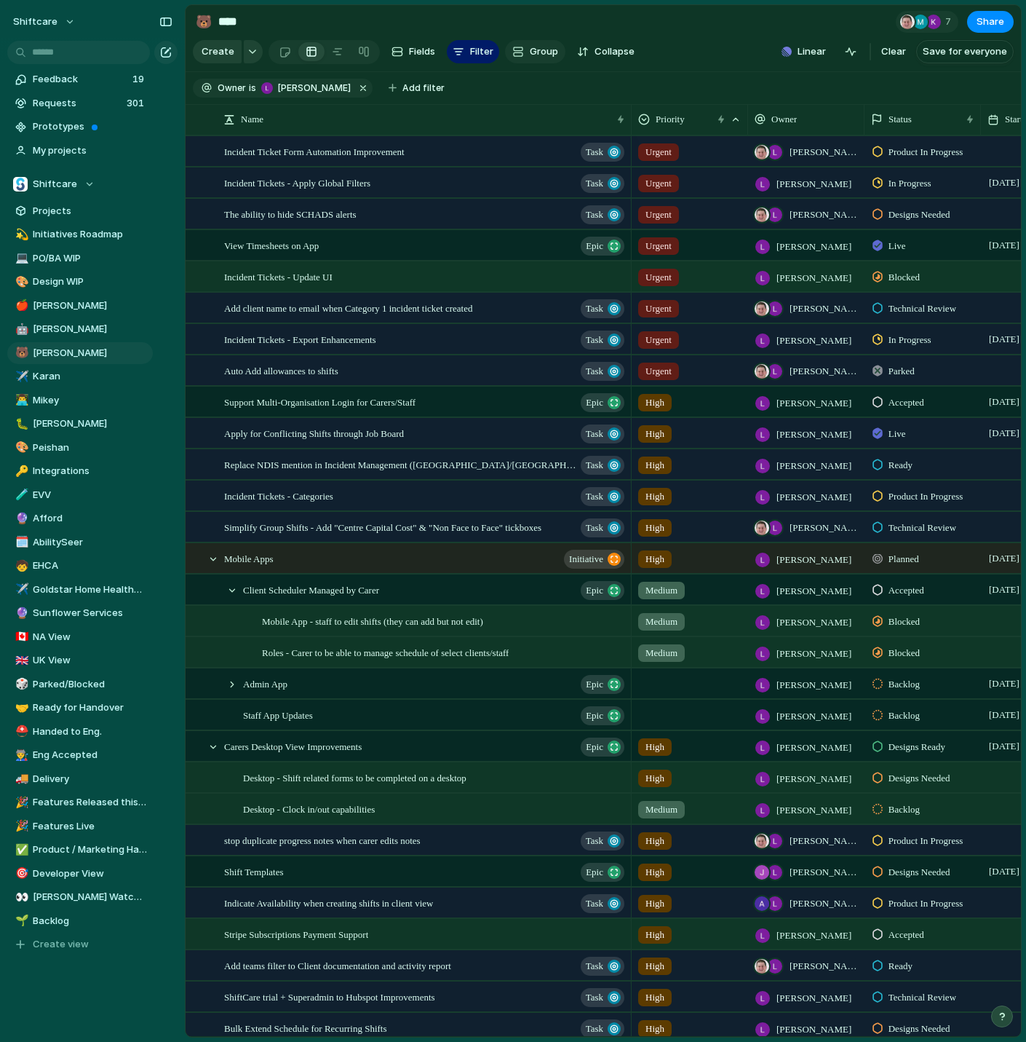
click at [530, 49] on span "Group" at bounding box center [544, 51] width 28 height 15
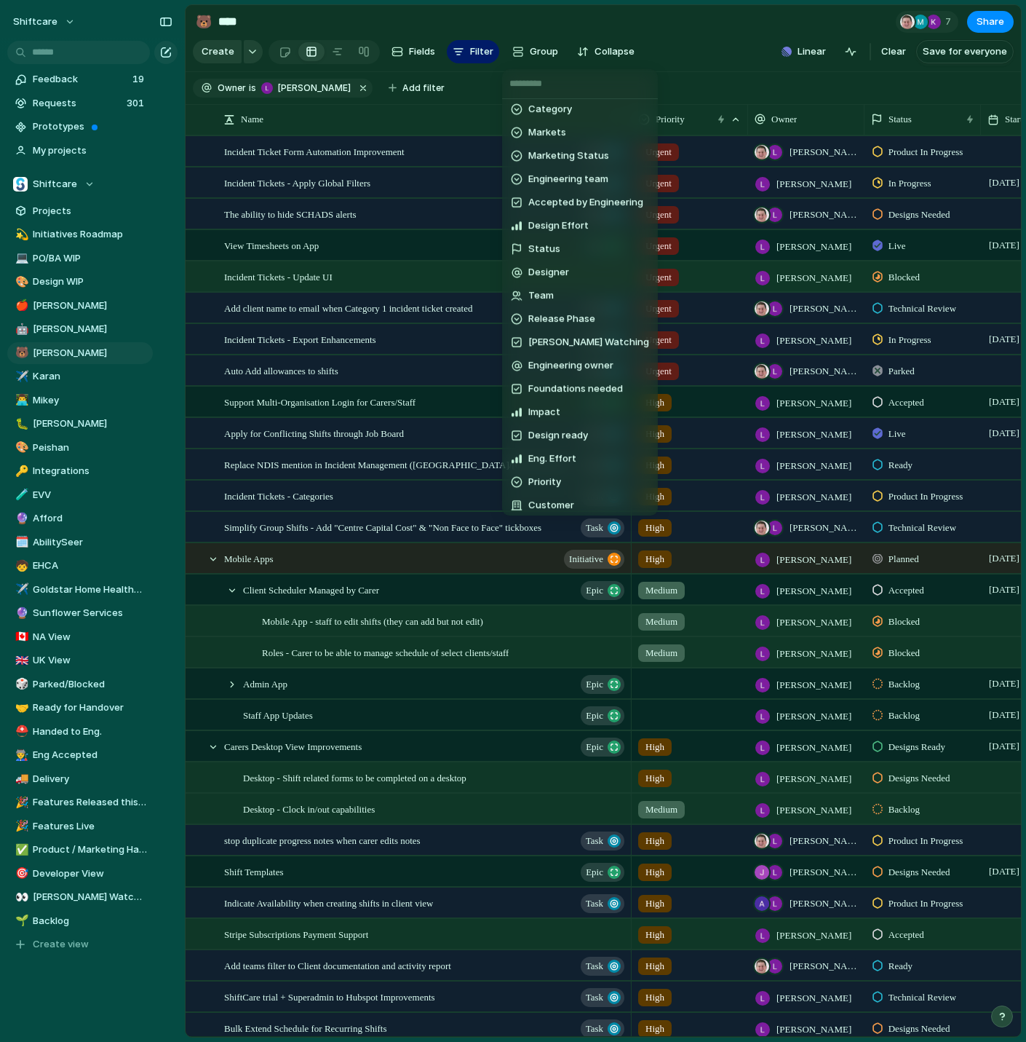
scroll to position [47, 0]
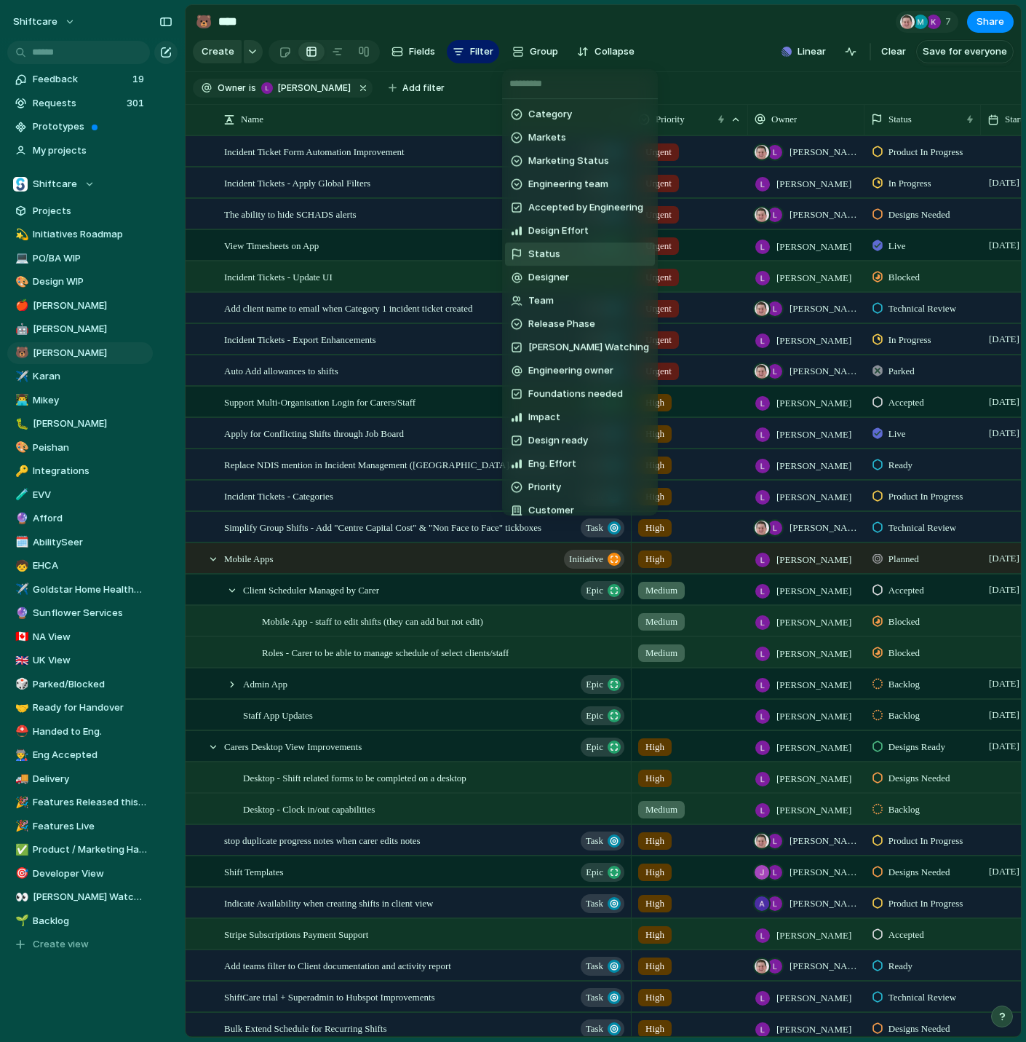
click at [574, 247] on li "Status" at bounding box center [580, 253] width 150 height 23
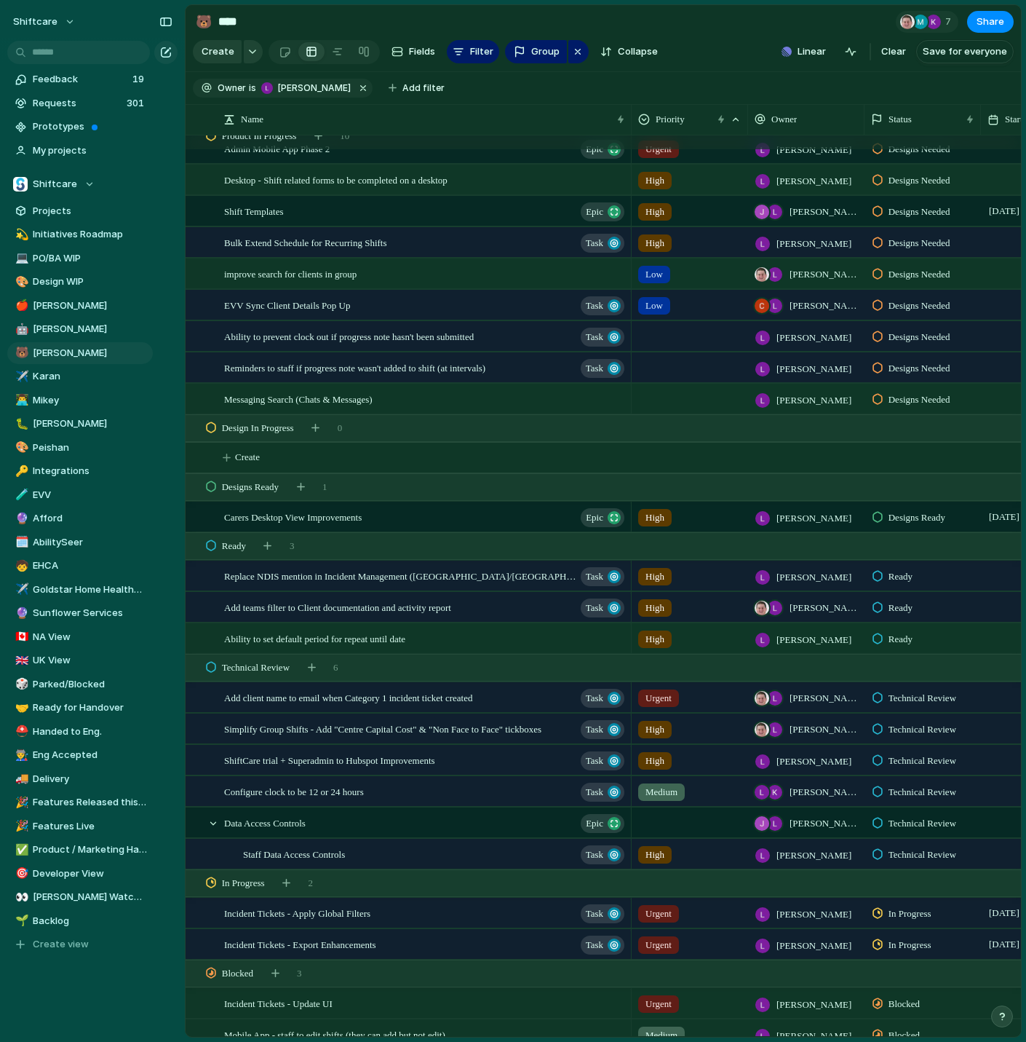
scroll to position [0, 0]
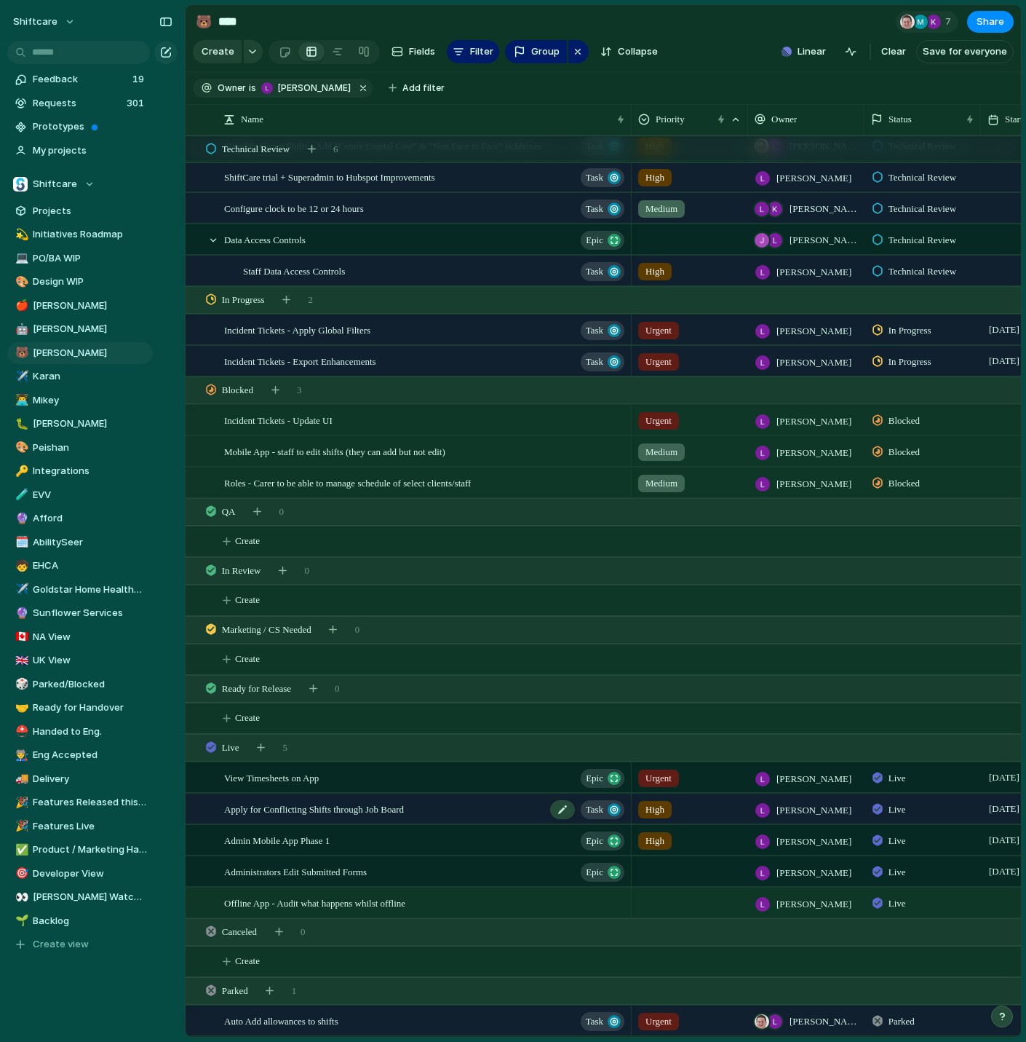
click at [402, 812] on span "Apply for Conflicting Shifts through Job Board" at bounding box center [314, 808] width 180 height 17
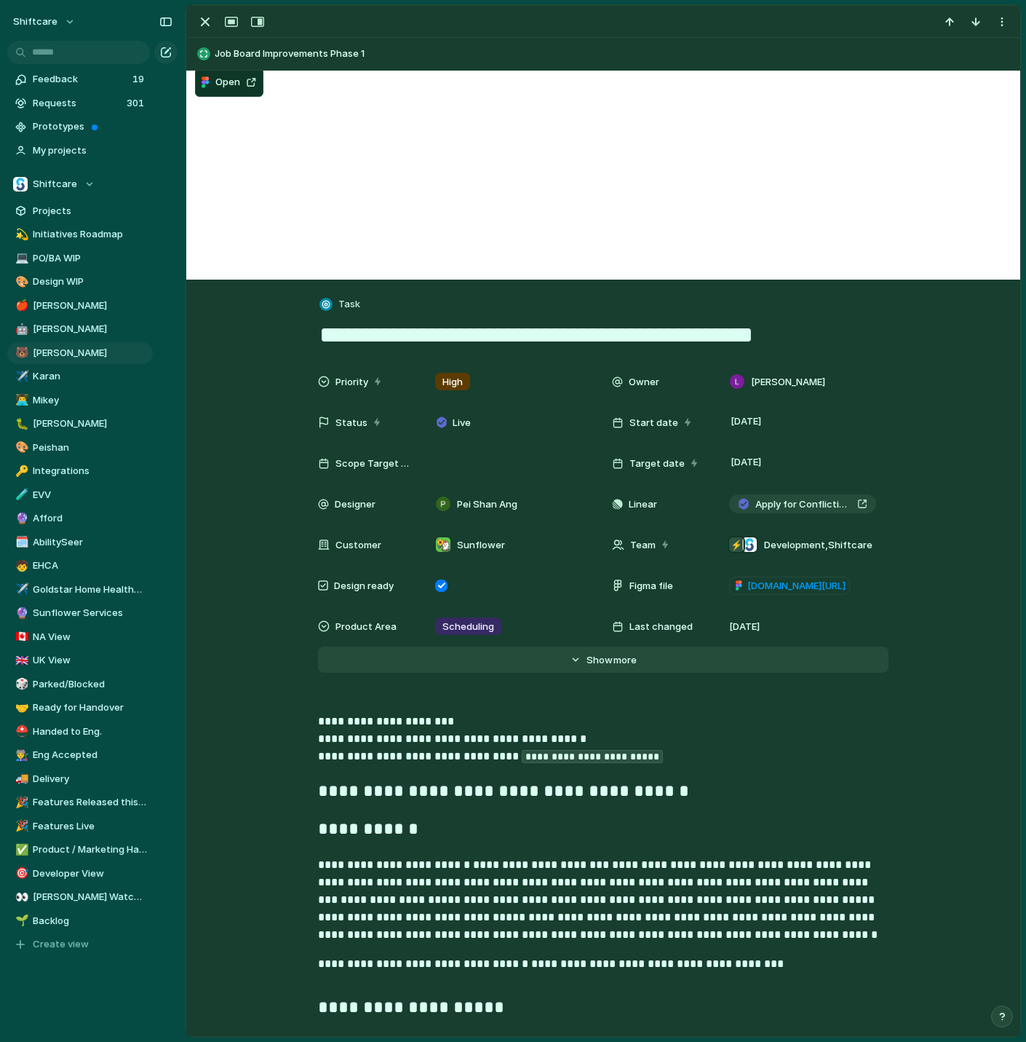
click at [580, 646] on button "Hide Show more" at bounding box center [603, 659] width 571 height 26
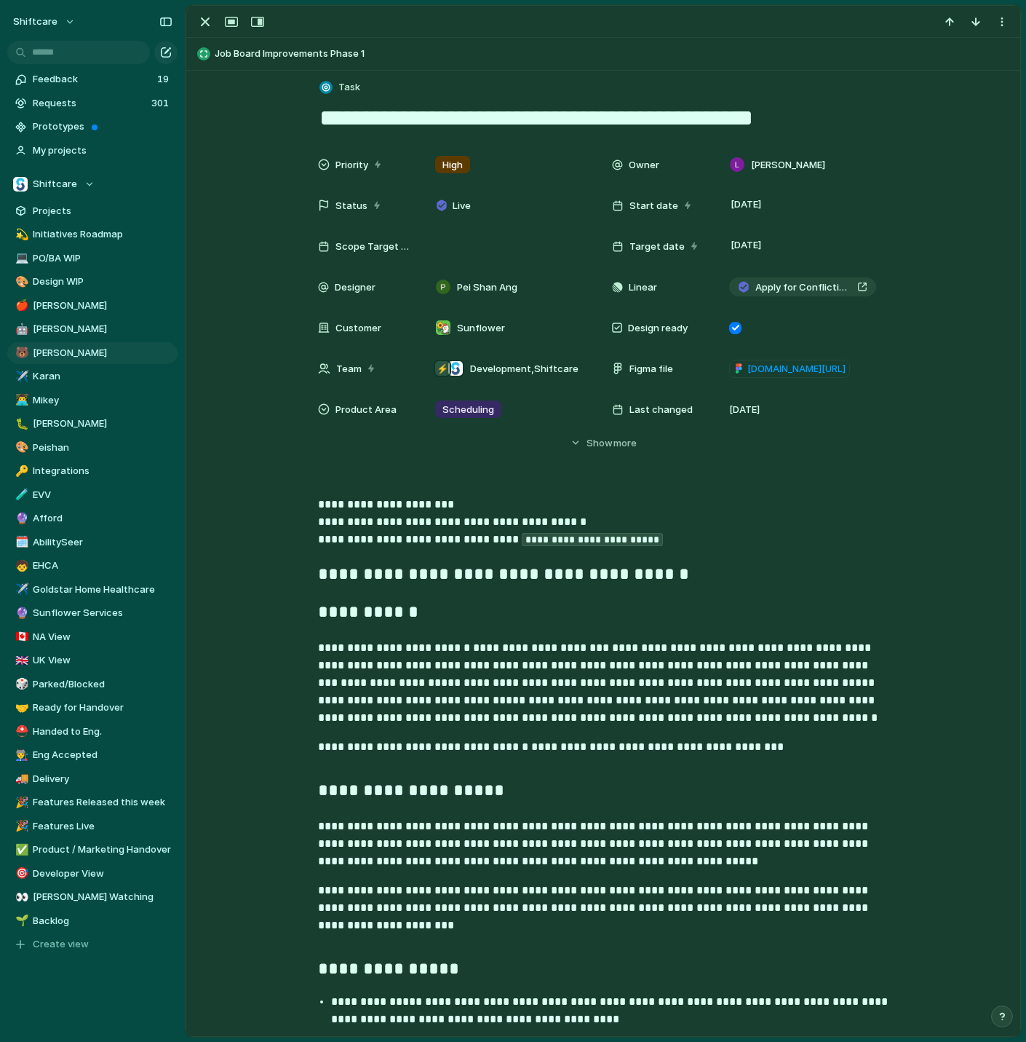
scroll to position [226, 0]
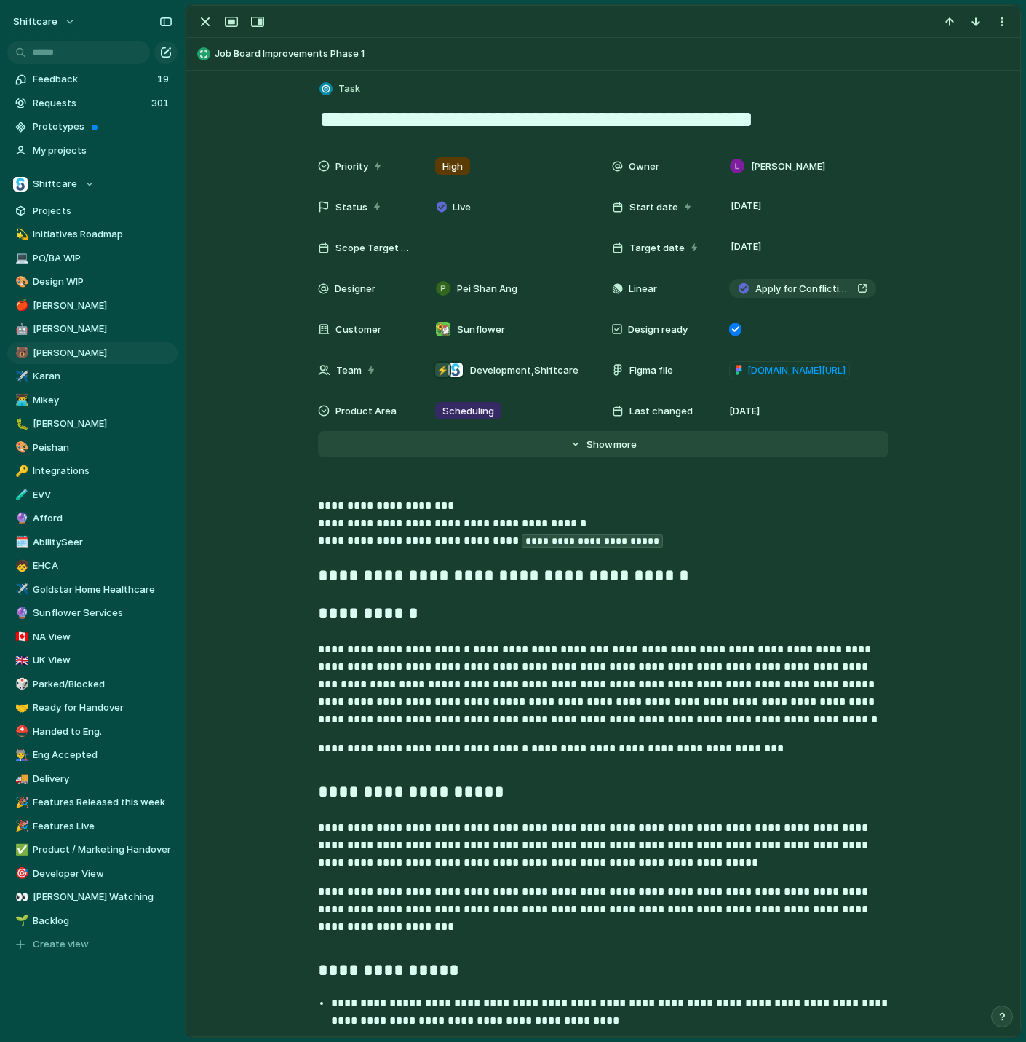
click at [623, 453] on button "Hide Show more" at bounding box center [603, 444] width 571 height 26
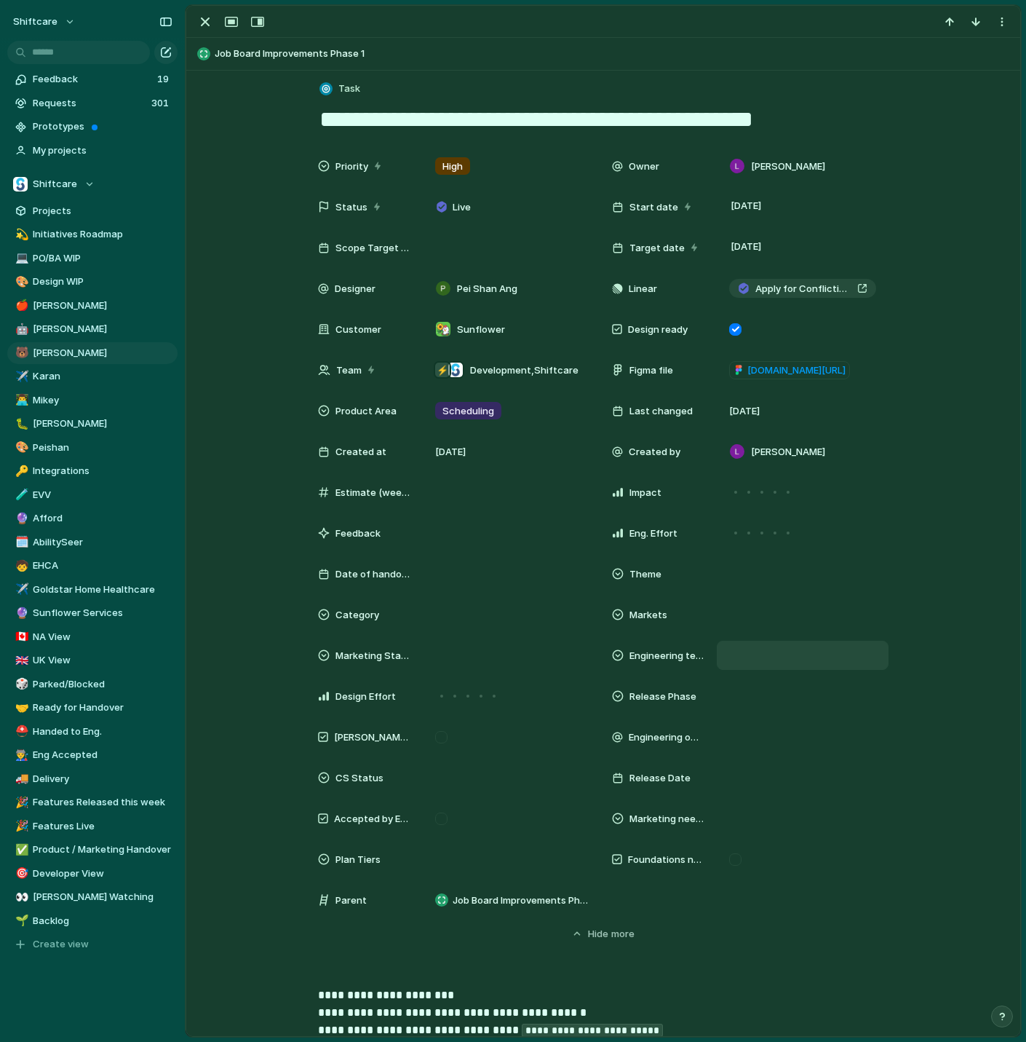
click at [751, 657] on div at bounding box center [803, 655] width 159 height 16
click at [748, 660] on div "Integration Feature FireFighter Foundation" at bounding box center [513, 521] width 1026 height 1042
click at [748, 651] on div at bounding box center [803, 655] width 159 height 16
click at [748, 653] on div "Integration Feature FireFighter Foundation" at bounding box center [513, 521] width 1026 height 1042
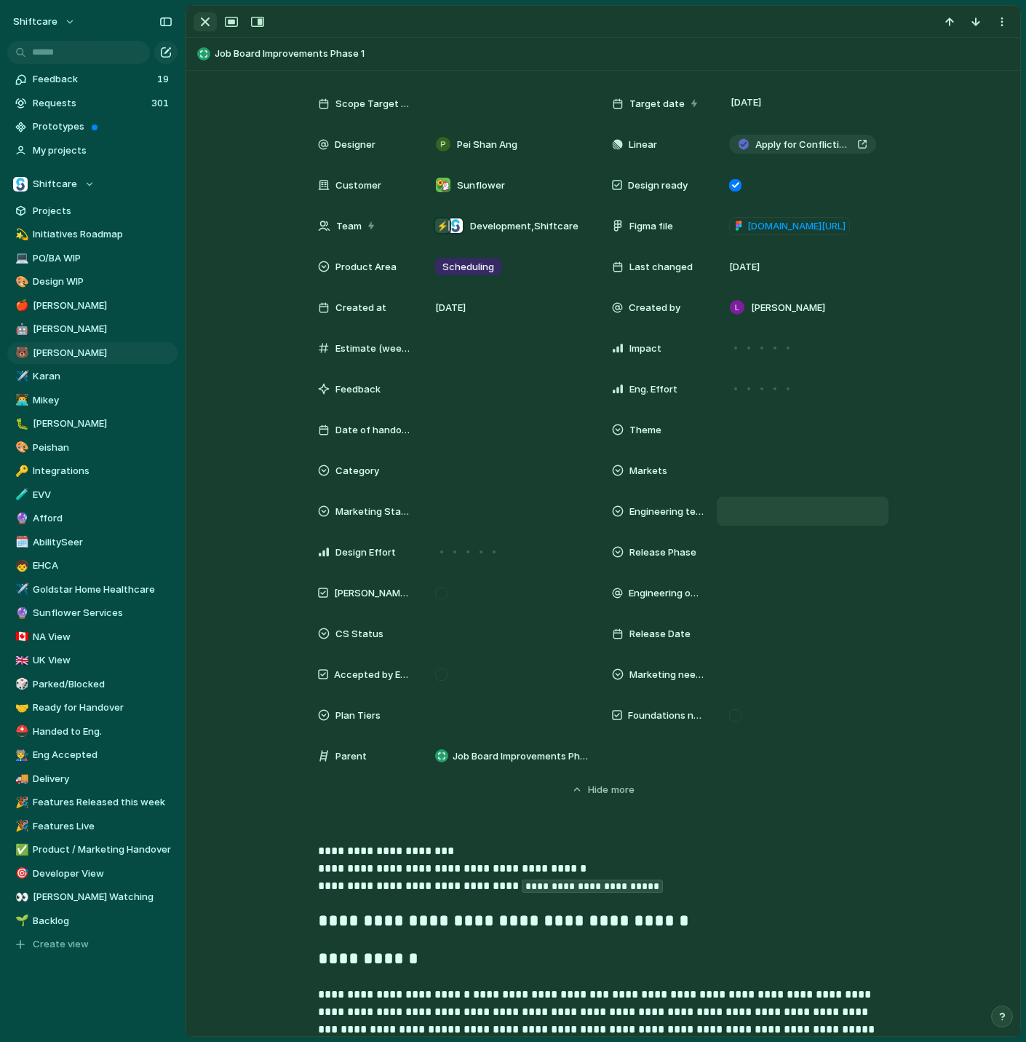
click at [207, 29] on div "button" at bounding box center [205, 21] width 17 height 17
